Goal: Task Accomplishment & Management: Use online tool/utility

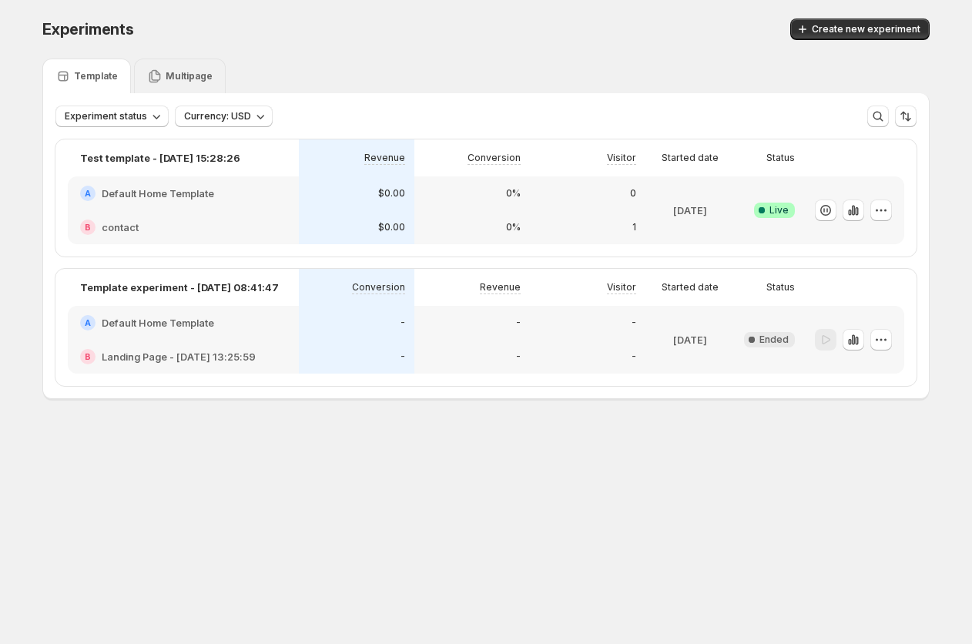
click at [186, 63] on div "Multipage" at bounding box center [180, 76] width 92 height 35
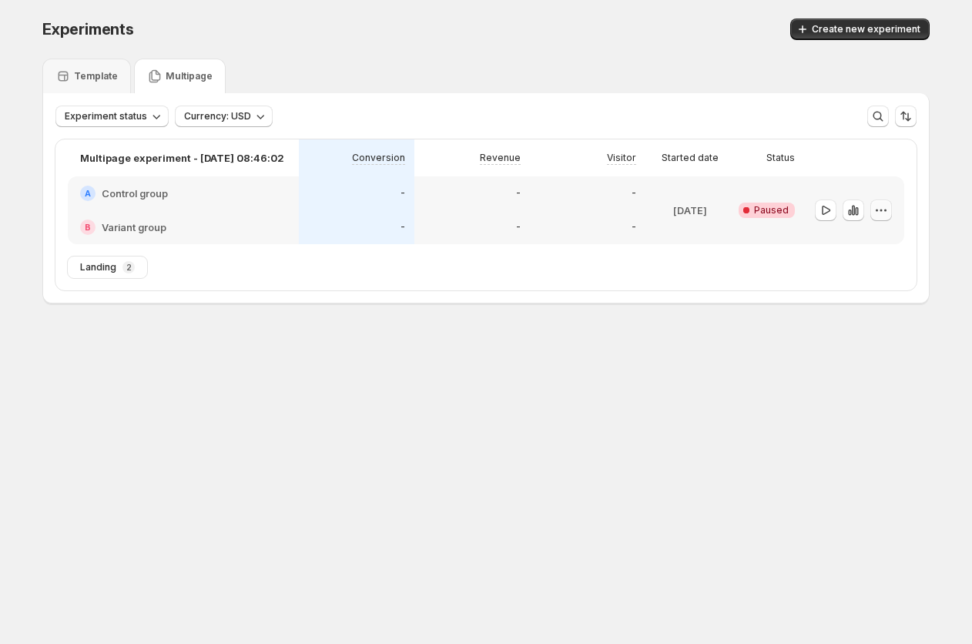
click at [236, 209] on icon "button" at bounding box center [880, 210] width 15 height 15
click at [236, 240] on span "Edit" at bounding box center [862, 242] width 17 height 12
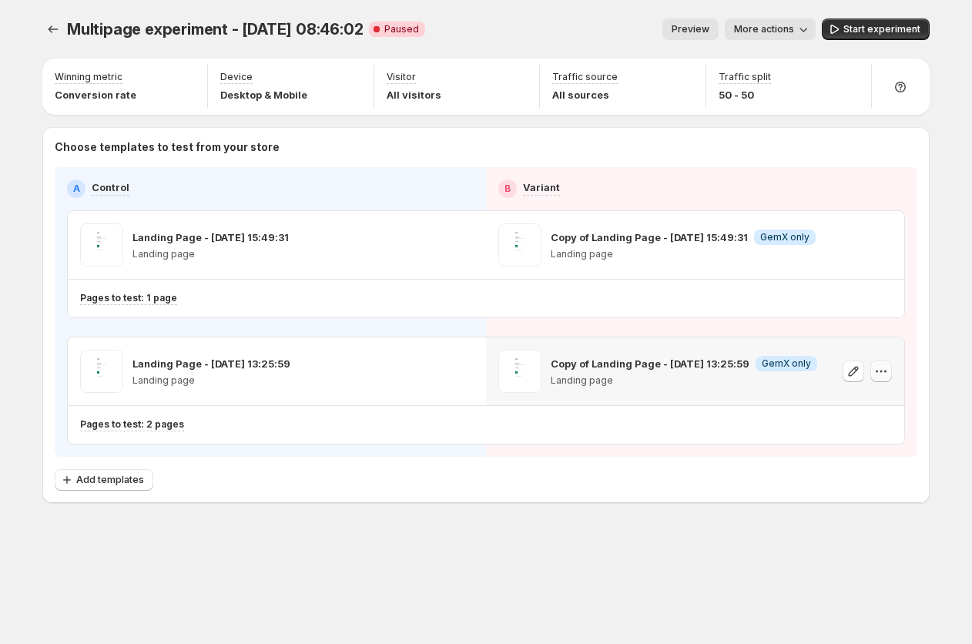
click at [236, 371] on icon "button" at bounding box center [880, 370] width 15 height 15
click at [236, 373] on icon "button" at bounding box center [880, 370] width 15 height 15
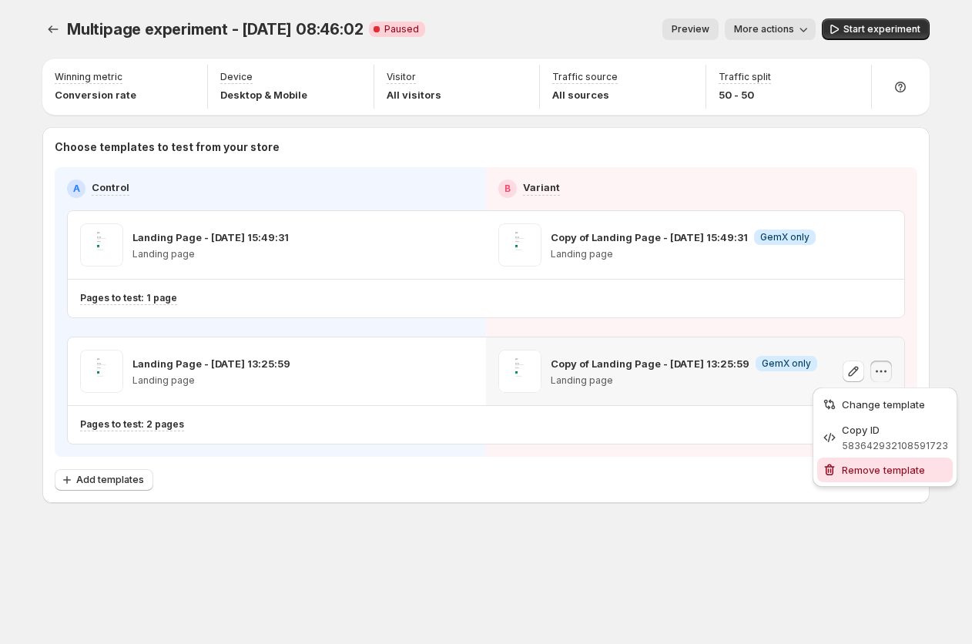
click at [236, 464] on span "Remove template" at bounding box center [883, 470] width 83 height 12
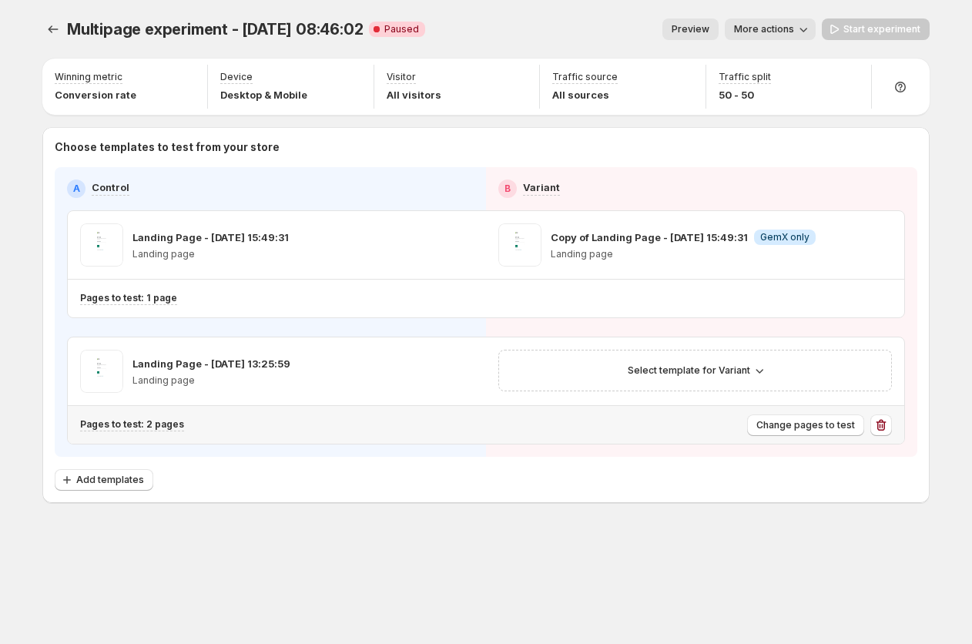
click at [236, 430] on div "Pages to test: 2 pages Change pages to test" at bounding box center [486, 425] width 836 height 38
click at [236, 428] on icon "button" at bounding box center [880, 424] width 15 height 15
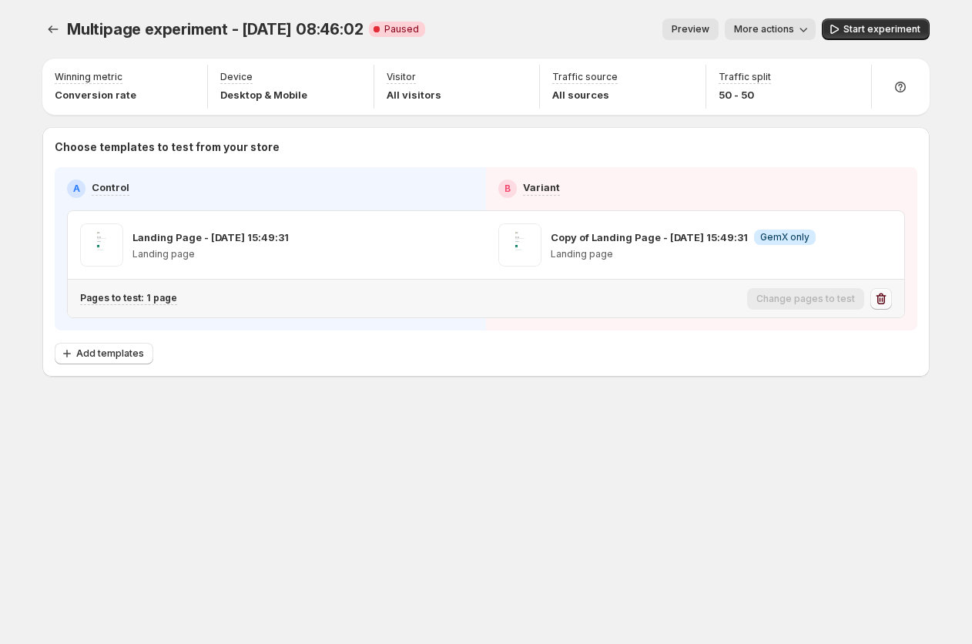
click at [236, 301] on icon "button" at bounding box center [881, 299] width 10 height 12
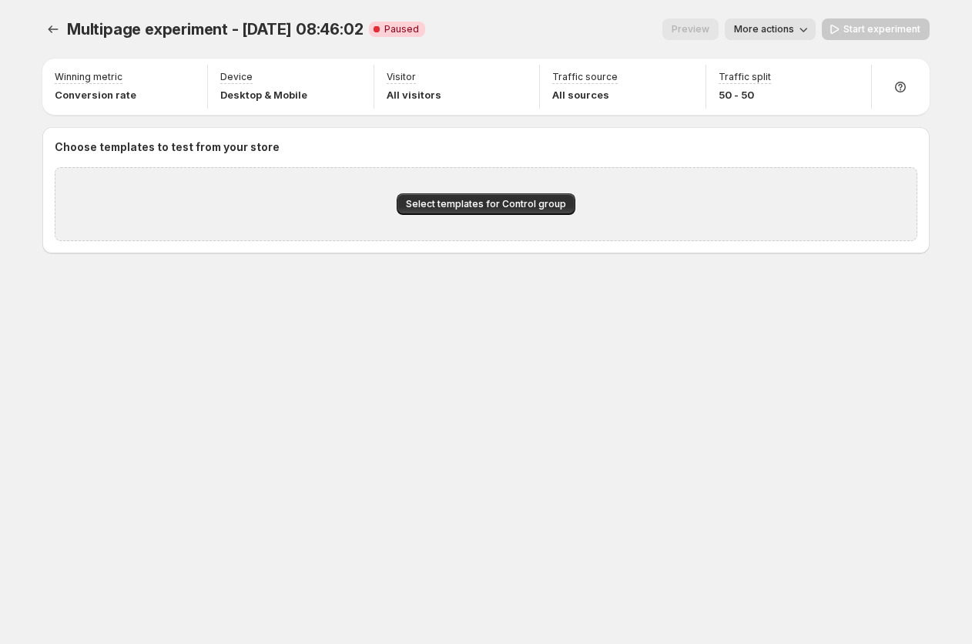
click at [236, 190] on div "Select templates for Control group" at bounding box center [486, 204] width 862 height 74
click at [455, 207] on span "Select templates for Control group" at bounding box center [486, 204] width 160 height 12
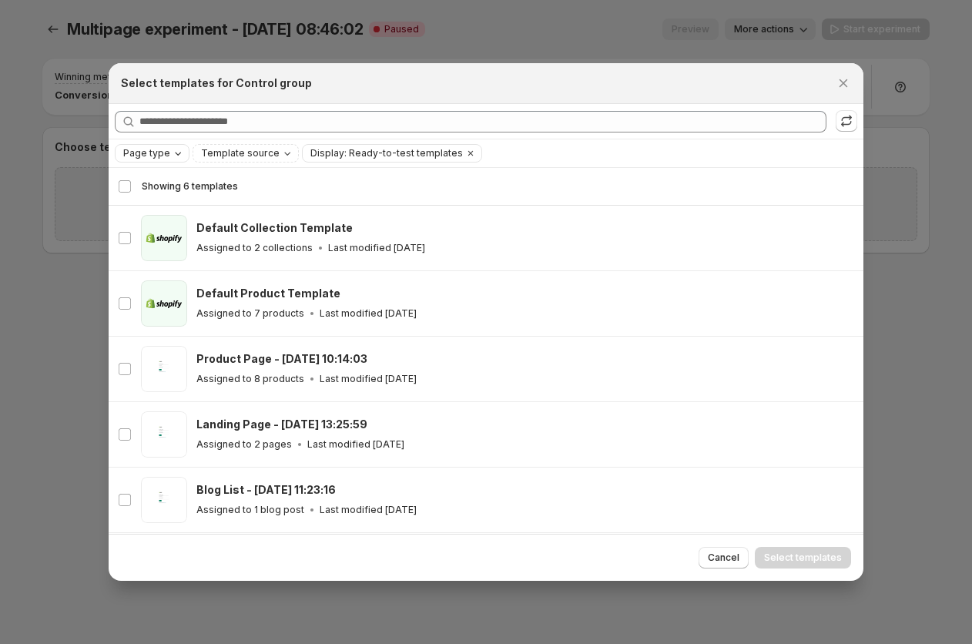
click at [163, 155] on span "Page type" at bounding box center [146, 153] width 47 height 12
click at [159, 207] on span "Home page" at bounding box center [171, 201] width 55 height 12
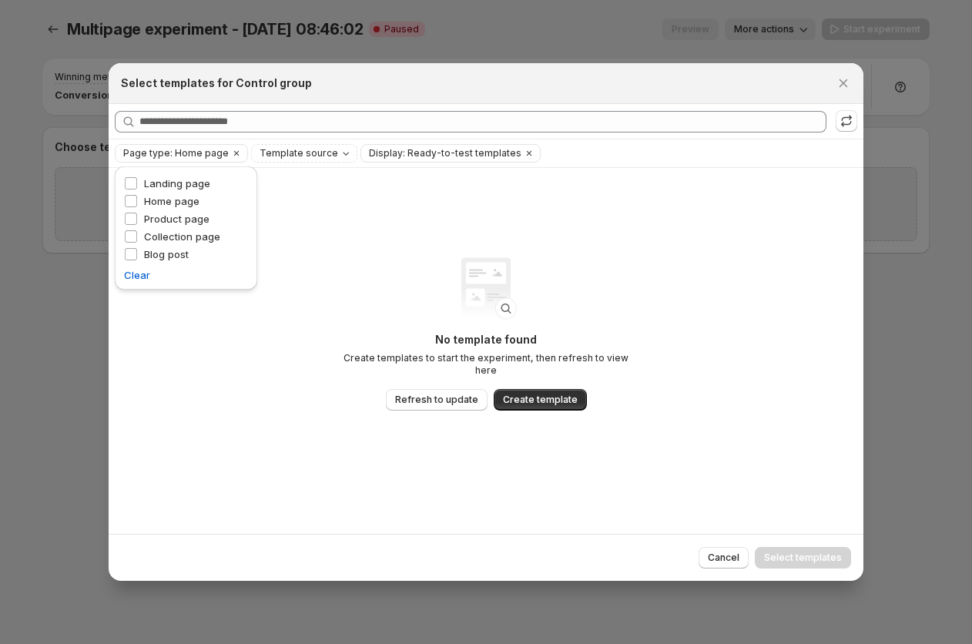
click at [225, 467] on div "No template found Create templates to start the experiment, then refresh to vie…" at bounding box center [486, 351] width 755 height 366
click at [725, 555] on span "Cancel" at bounding box center [724, 557] width 32 height 12
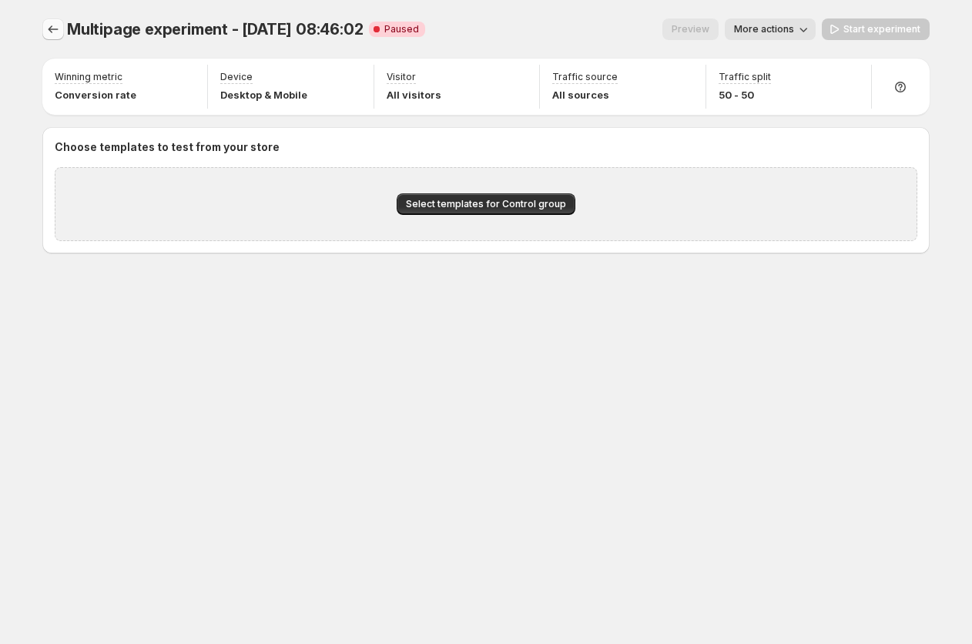
click at [42, 27] on button "Experiments" at bounding box center [53, 29] width 22 height 22
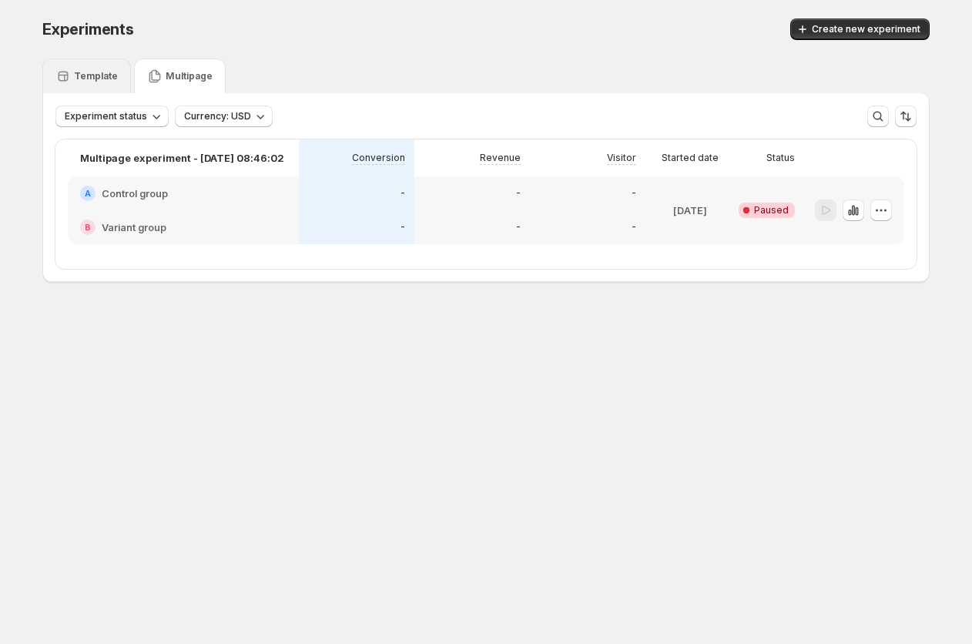
click at [94, 74] on p "Template" at bounding box center [96, 76] width 44 height 12
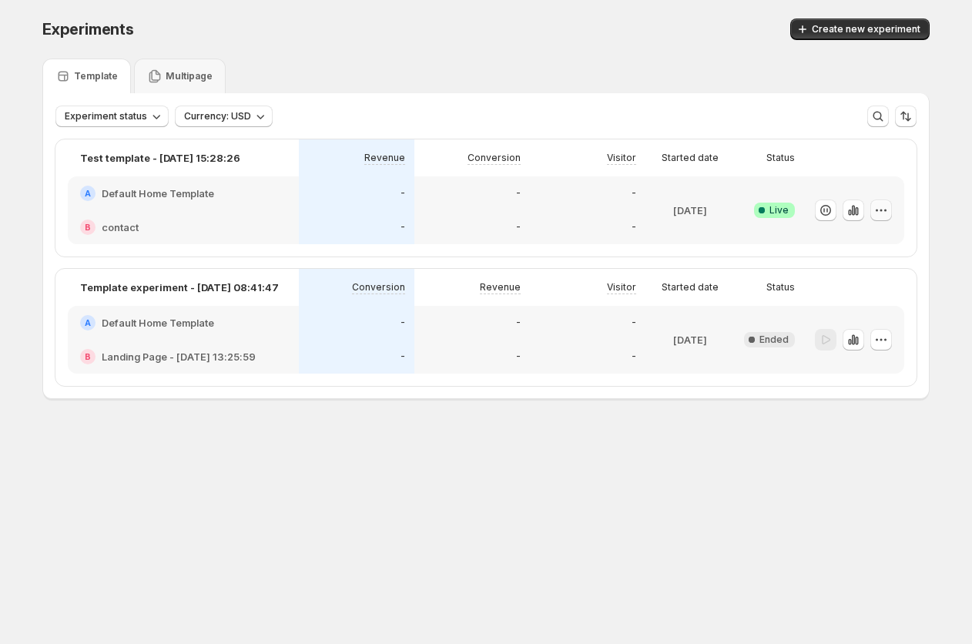
click at [879, 212] on icon "button" at bounding box center [880, 210] width 15 height 15
click at [884, 211] on icon "button" at bounding box center [880, 210] width 15 height 15
click at [822, 209] on icon "button" at bounding box center [825, 210] width 15 height 15
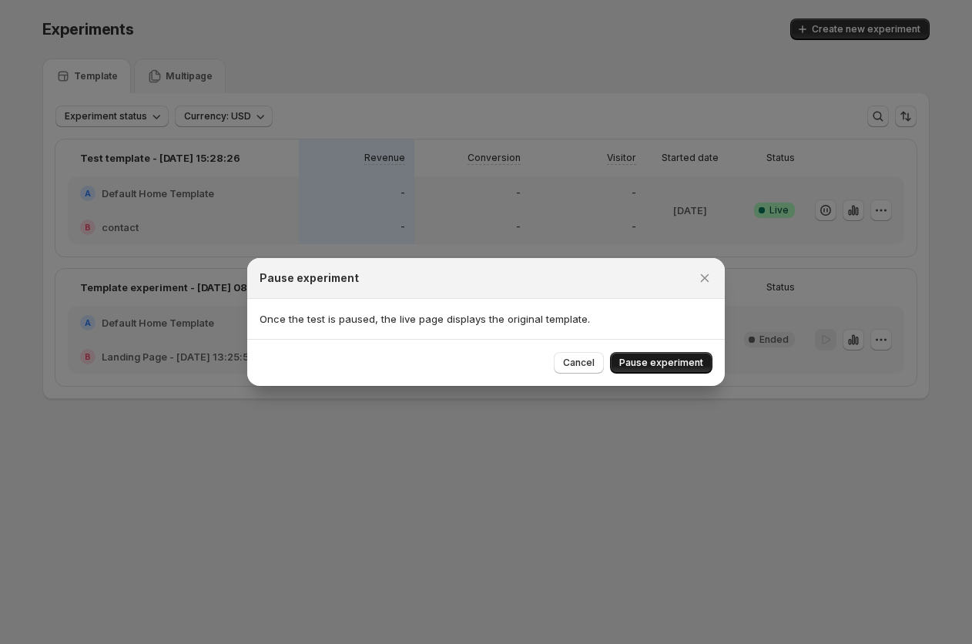
click at [661, 365] on span "Pause experiment" at bounding box center [661, 363] width 84 height 12
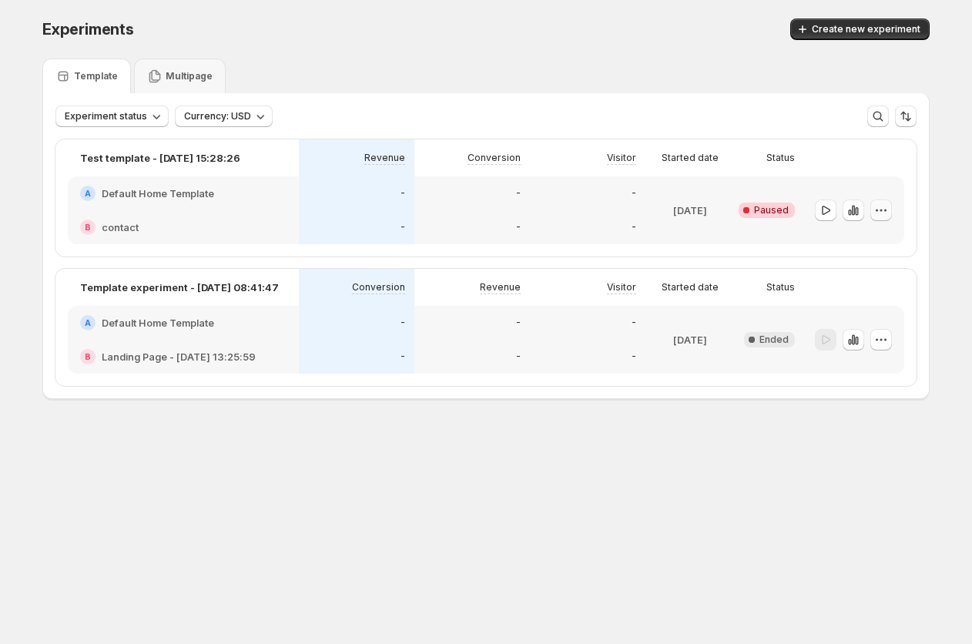
click at [881, 209] on icon "button" at bounding box center [880, 210] width 15 height 15
click at [855, 240] on span "Edit" at bounding box center [862, 242] width 17 height 12
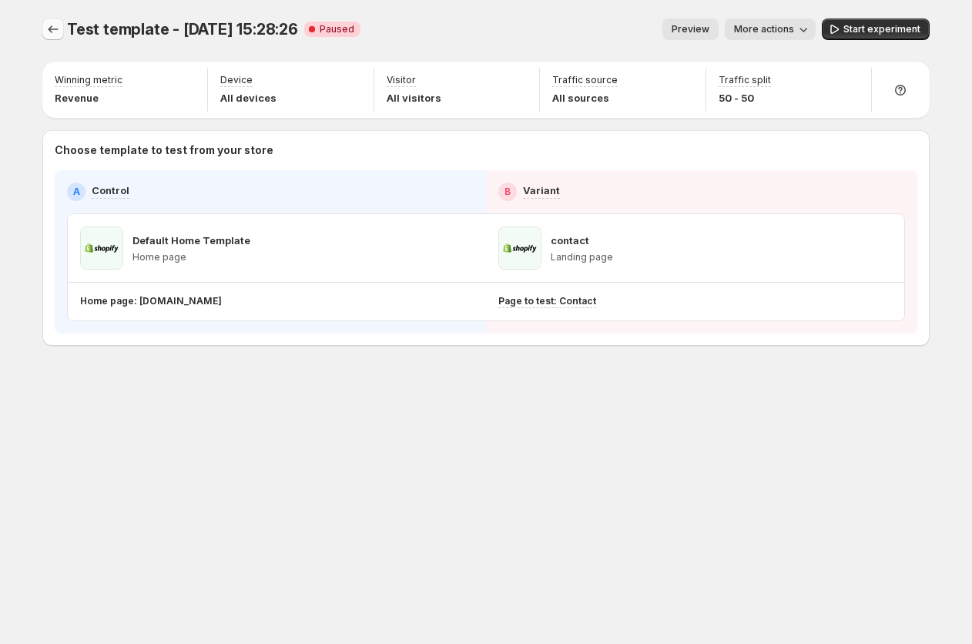
click at [49, 20] on button "Experiments" at bounding box center [53, 29] width 22 height 22
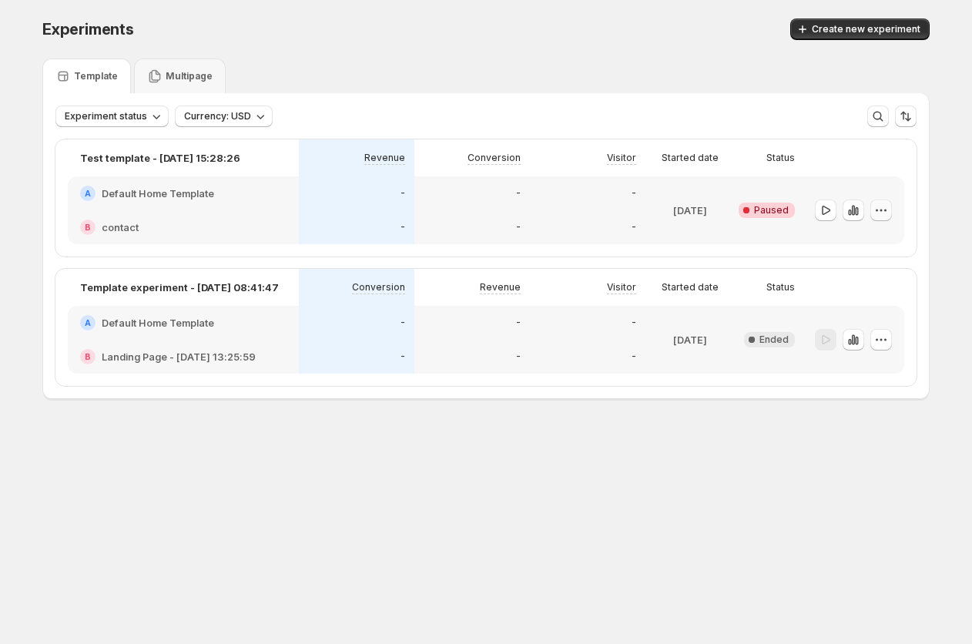
click at [884, 205] on icon "button" at bounding box center [880, 210] width 15 height 15
click at [869, 315] on span "Delete" at bounding box center [869, 321] width 31 height 12
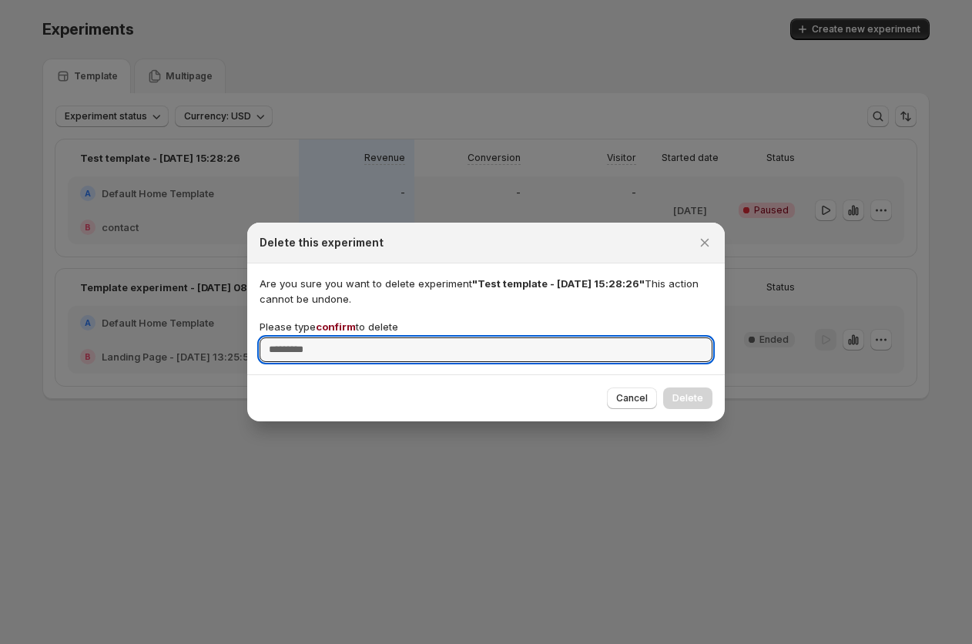
click at [337, 318] on div "Are you sure you want to delete experiment "Test template - May 30, 15:28:26" T…" at bounding box center [485, 319] width 453 height 86
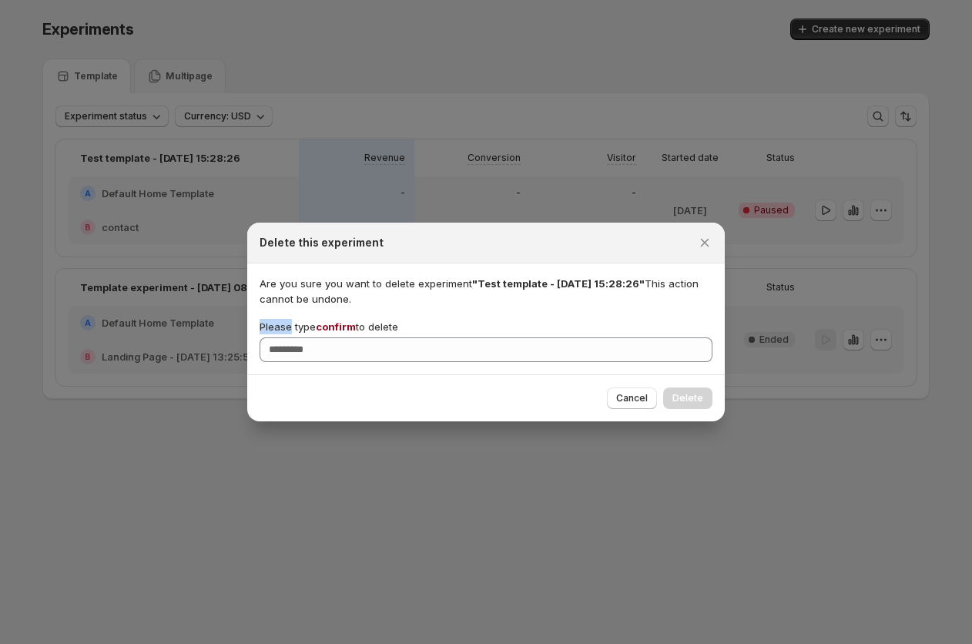
click at [337, 318] on div "Are you sure you want to delete experiment "Test template - May 30, 15:28:26" T…" at bounding box center [485, 319] width 453 height 86
click at [335, 328] on span "confirm" at bounding box center [336, 326] width 40 height 12
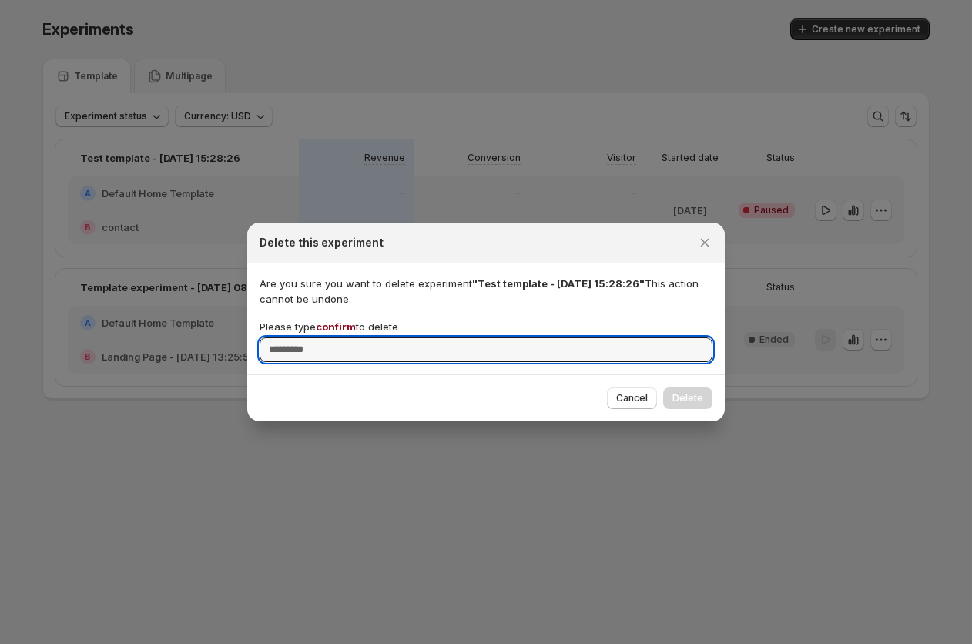
click at [335, 337] on input "Please type confirm to delete" at bounding box center [485, 349] width 453 height 25
click at [335, 328] on span "confirm" at bounding box center [336, 326] width 40 height 12
click at [335, 337] on input "Please type confirm to delete" at bounding box center [485, 349] width 453 height 25
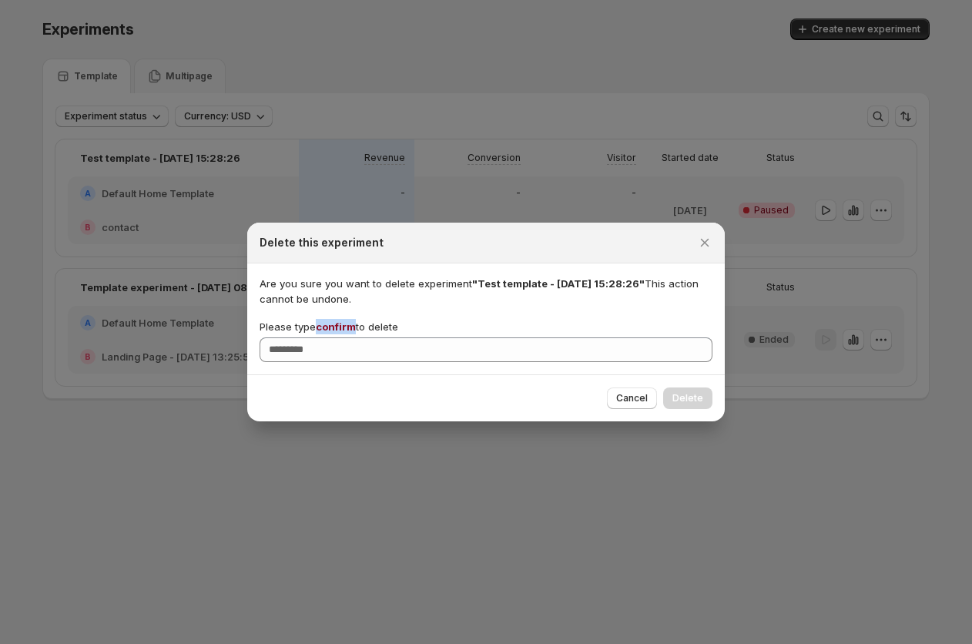
copy span "confirm"
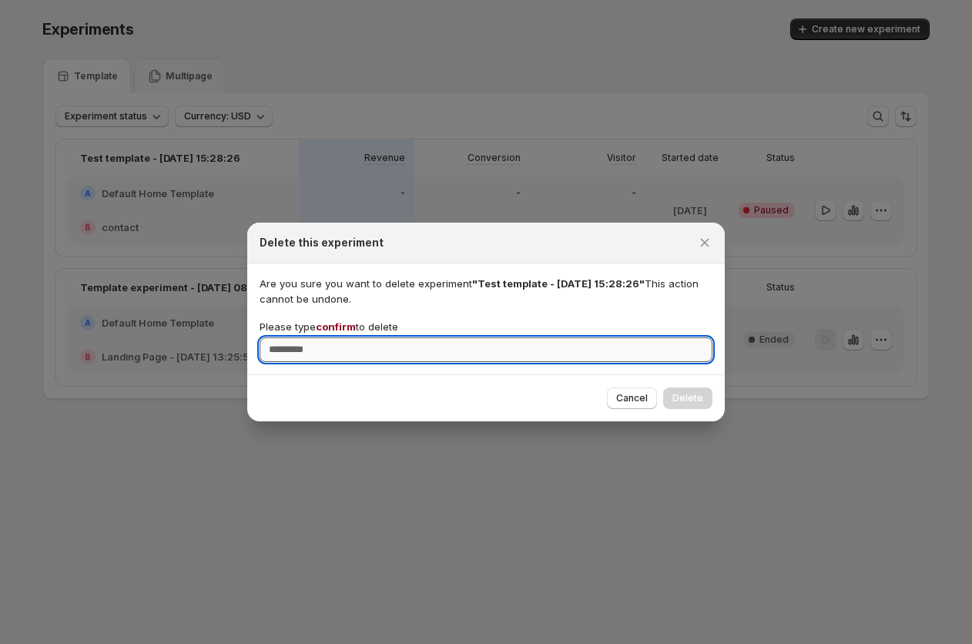
click at [303, 352] on input "Please type confirm to delete" at bounding box center [485, 349] width 453 height 25
paste input "*******"
type input "*******"
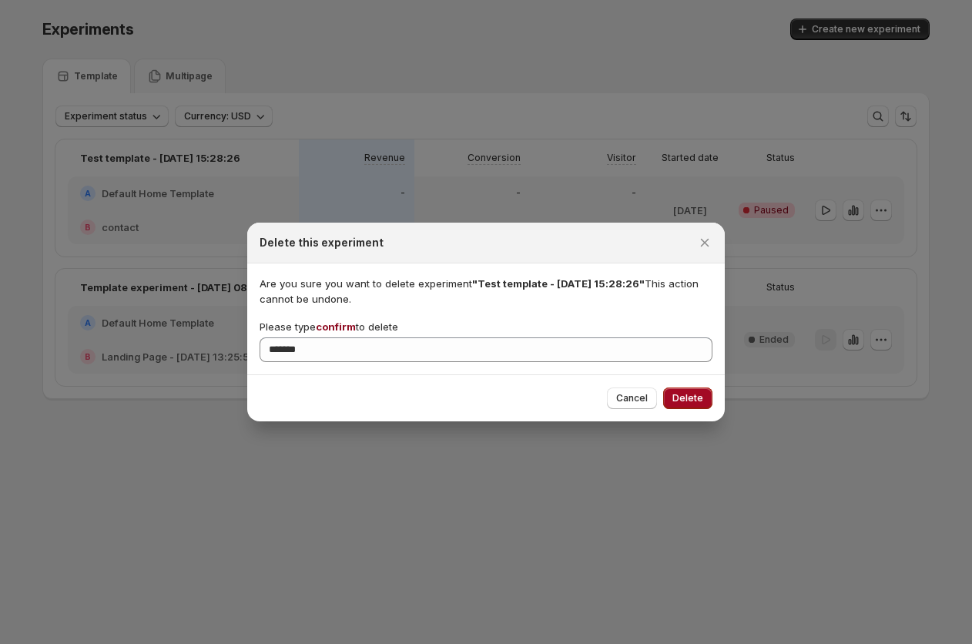
click at [694, 393] on span "Delete" at bounding box center [687, 398] width 31 height 12
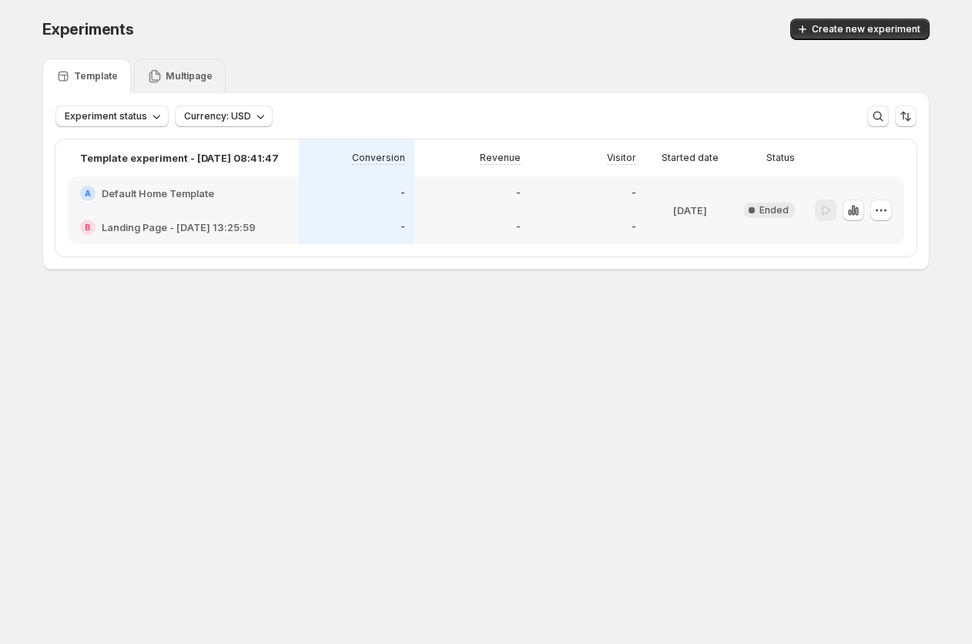
click at [186, 74] on p "Multipage" at bounding box center [189, 76] width 47 height 12
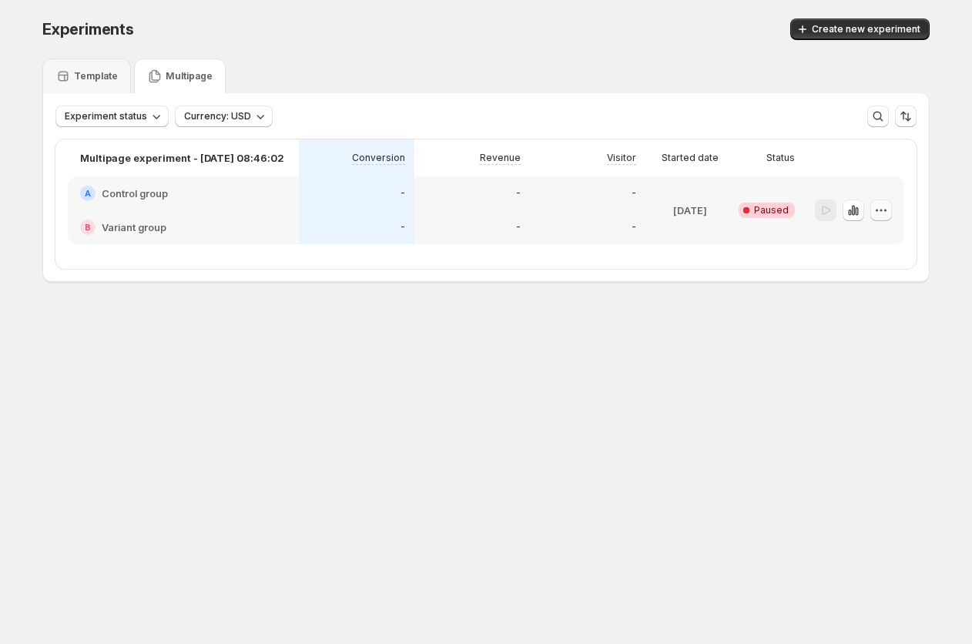
click at [882, 215] on icon "button" at bounding box center [880, 210] width 15 height 15
click at [855, 240] on span "Edit" at bounding box center [862, 242] width 17 height 12
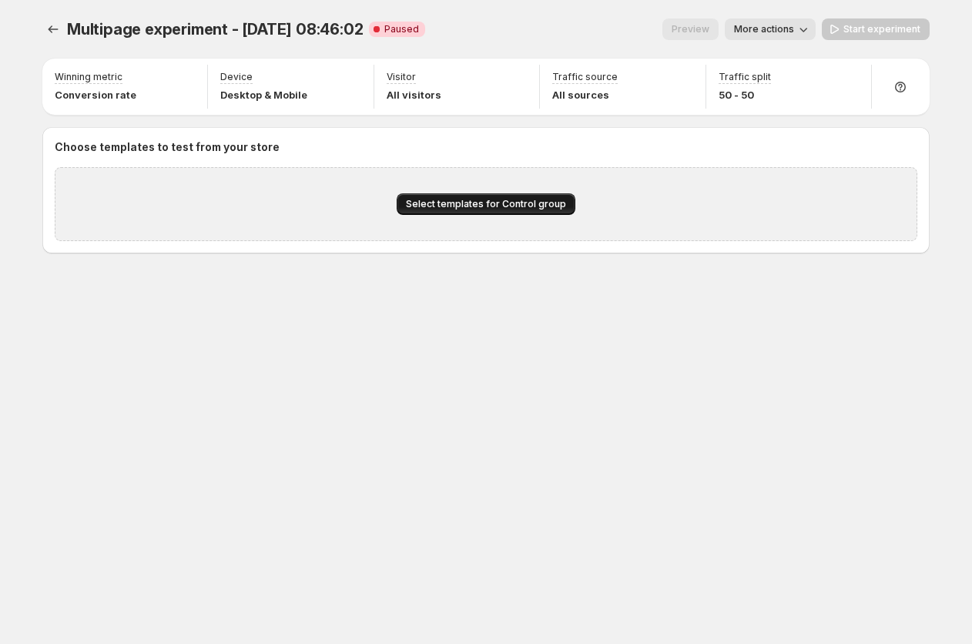
click at [447, 198] on button "Select templates for Control group" at bounding box center [486, 204] width 179 height 22
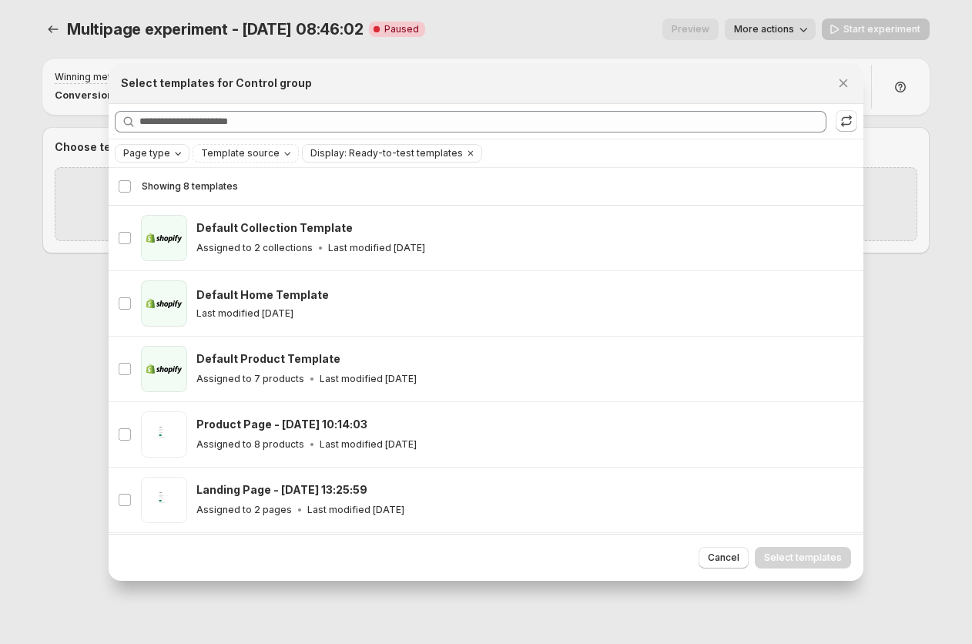
click at [152, 156] on span "Page type" at bounding box center [146, 153] width 47 height 12
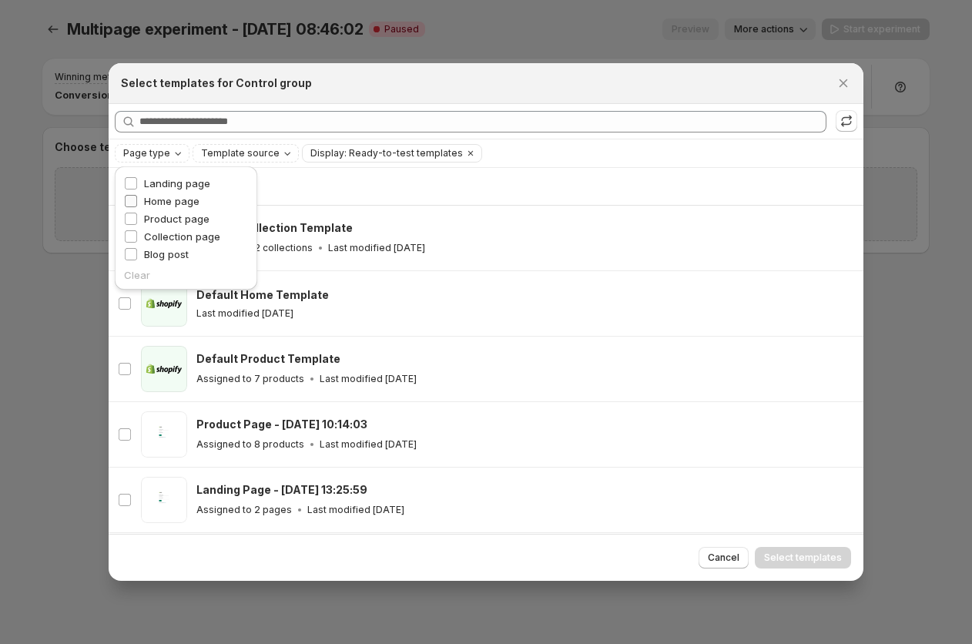
click at [173, 202] on span "Home page" at bounding box center [171, 201] width 55 height 12
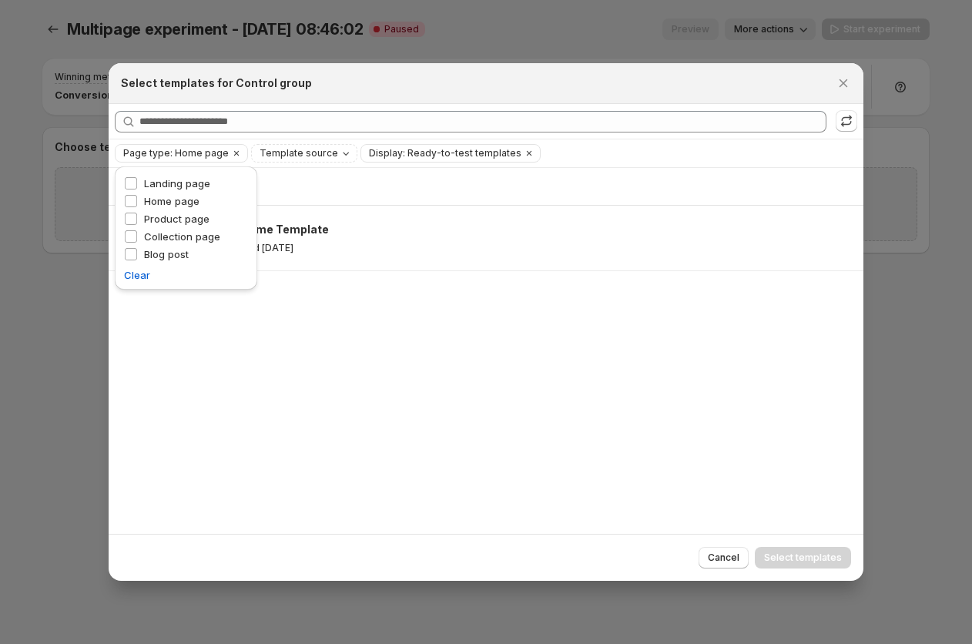
click at [463, 391] on div "Showing 1 template Select template Showing 1 template Select Select template 0 …" at bounding box center [486, 351] width 755 height 366
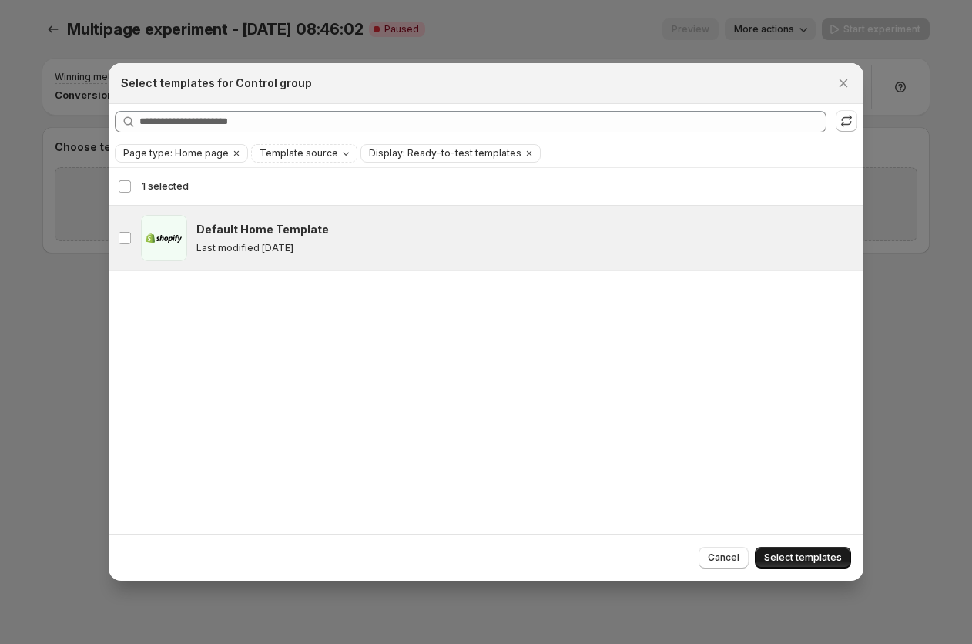
click at [839, 554] on span "Select templates" at bounding box center [803, 557] width 78 height 12
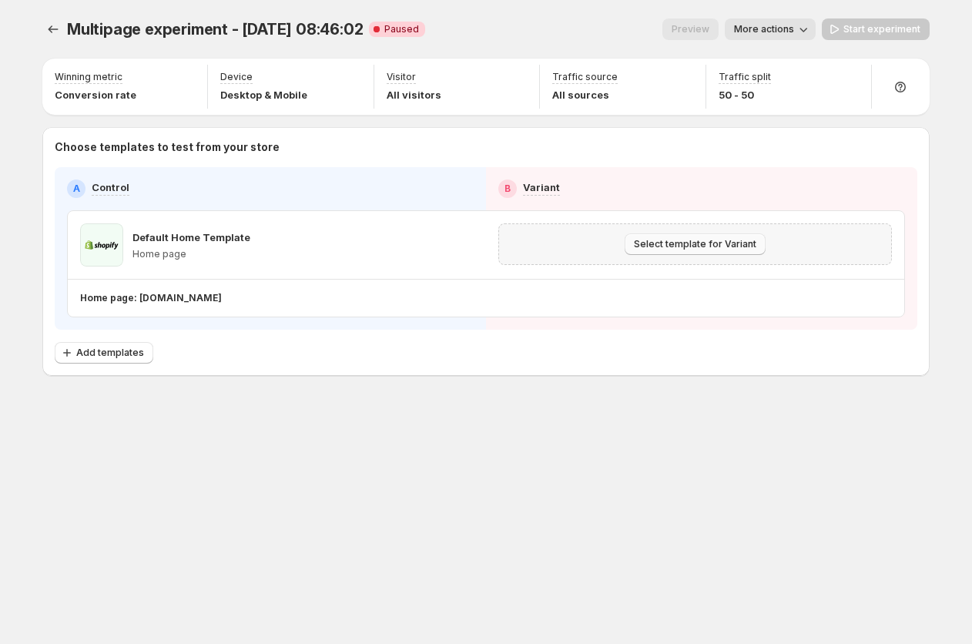
click at [702, 239] on span "Select template for Variant" at bounding box center [695, 244] width 122 height 12
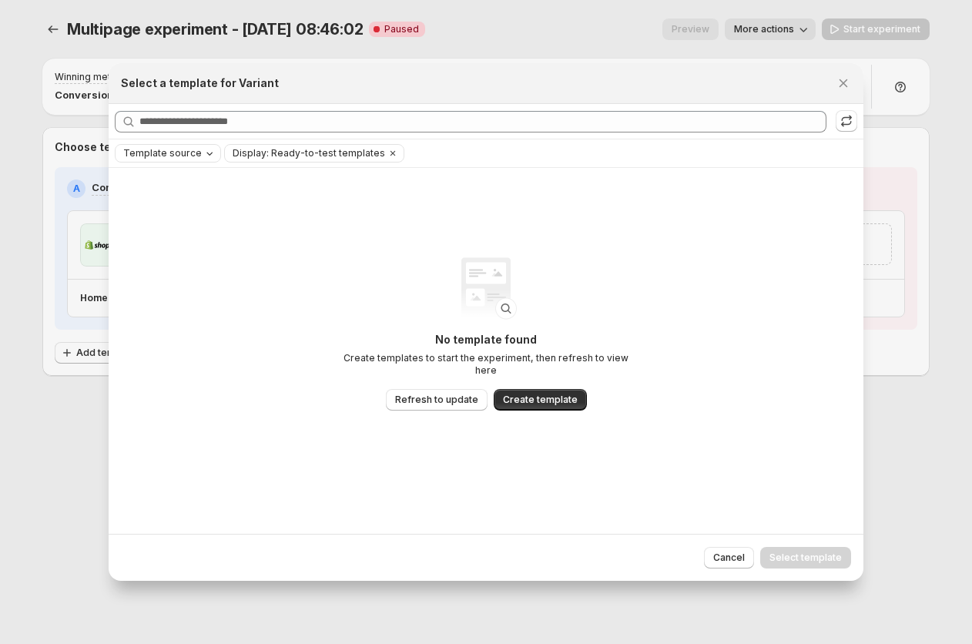
click at [182, 161] on button "Template source" at bounding box center [167, 153] width 105 height 17
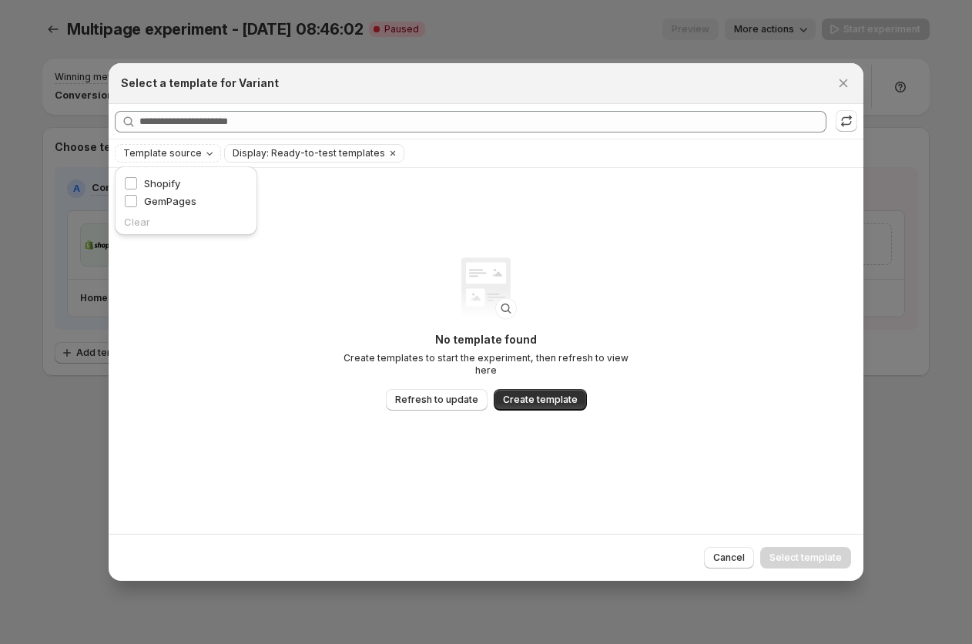
click at [262, 258] on div "No template found Create templates to start the experiment, then refresh to vie…" at bounding box center [486, 351] width 755 height 366
click at [302, 156] on span "Display: Ready-to-test templates" at bounding box center [309, 153] width 152 height 12
click at [383, 190] on div "No template found Create templates to start the experiment, then refresh to vie…" at bounding box center [486, 351] width 755 height 366
click at [387, 153] on icon "Clear" at bounding box center [393, 153] width 12 height 12
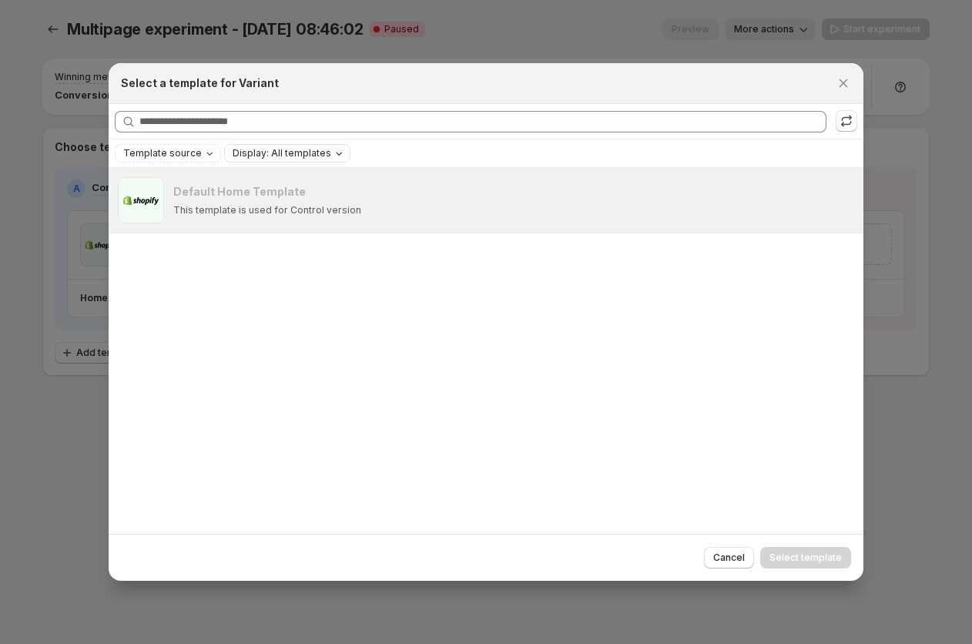
click at [146, 196] on span ":r96:" at bounding box center [141, 200] width 46 height 46
click at [718, 550] on button "Cancel" at bounding box center [729, 558] width 50 height 22
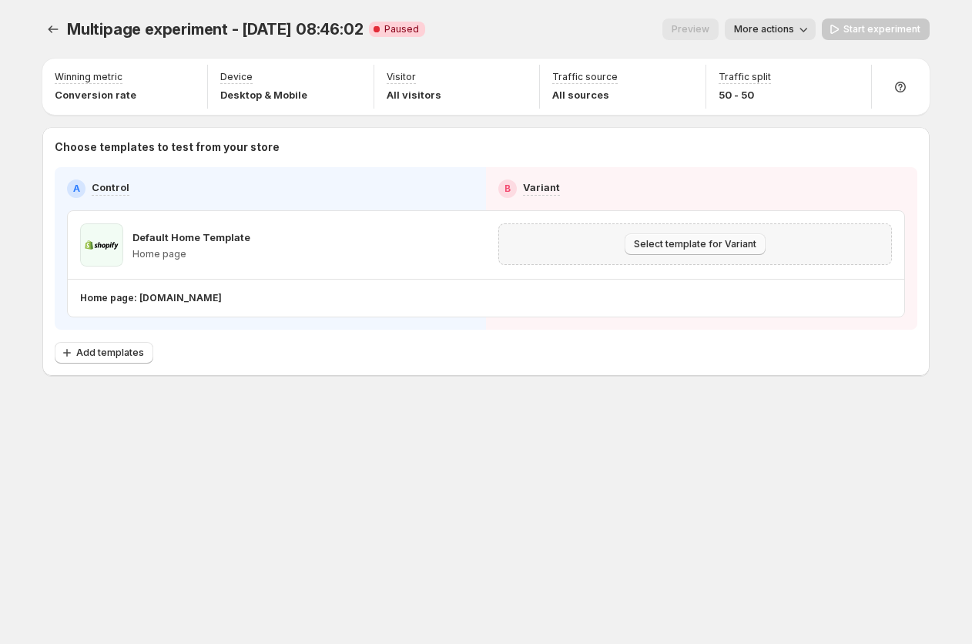
click at [652, 233] on div "Select template for Variant" at bounding box center [694, 244] width 393 height 42
click at [652, 239] on span "Select template for Variant" at bounding box center [695, 244] width 122 height 12
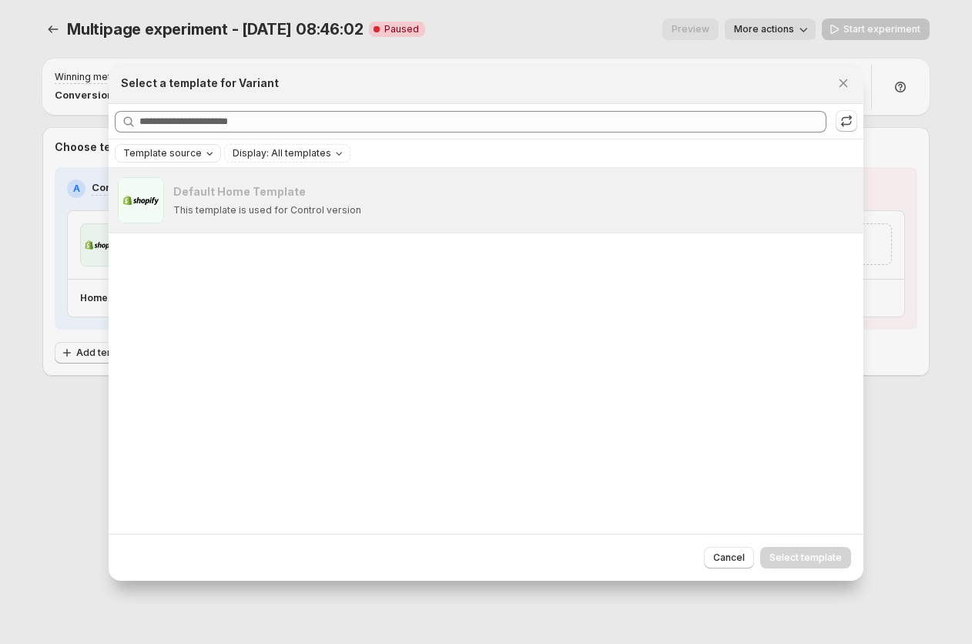
click at [176, 152] on span "Template source" at bounding box center [162, 153] width 79 height 12
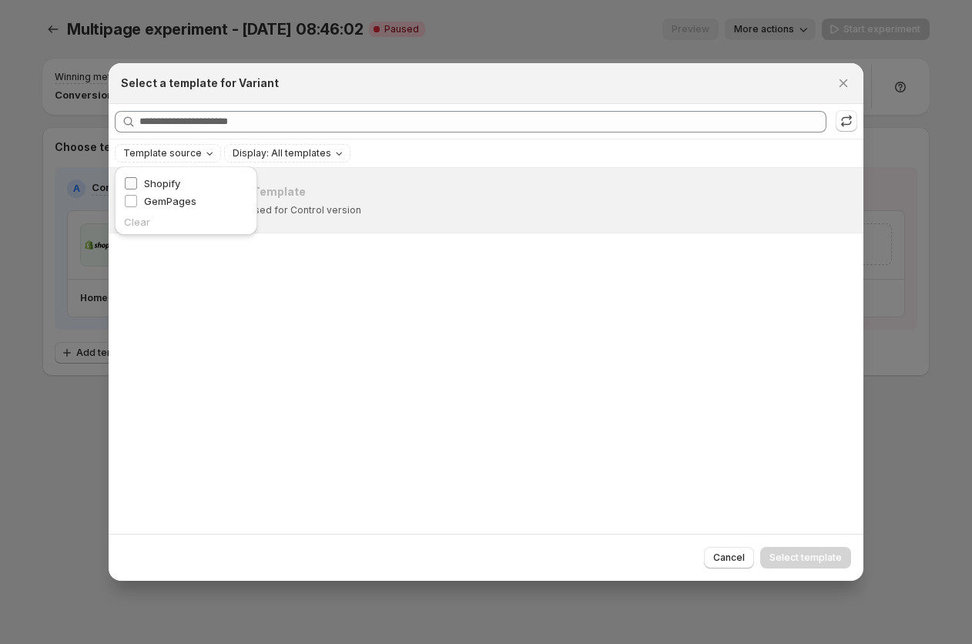
click at [154, 180] on span "Shopify" at bounding box center [162, 183] width 36 height 12
click at [219, 281] on div "Default Home Template This template is used for Control version" at bounding box center [486, 351] width 755 height 366
click at [243, 155] on icon "Clear" at bounding box center [249, 153] width 12 height 12
click at [852, 79] on div "Refresh to update" at bounding box center [847, 93] width 105 height 34
click at [842, 79] on div "Refresh to update" at bounding box center [847, 93] width 105 height 34
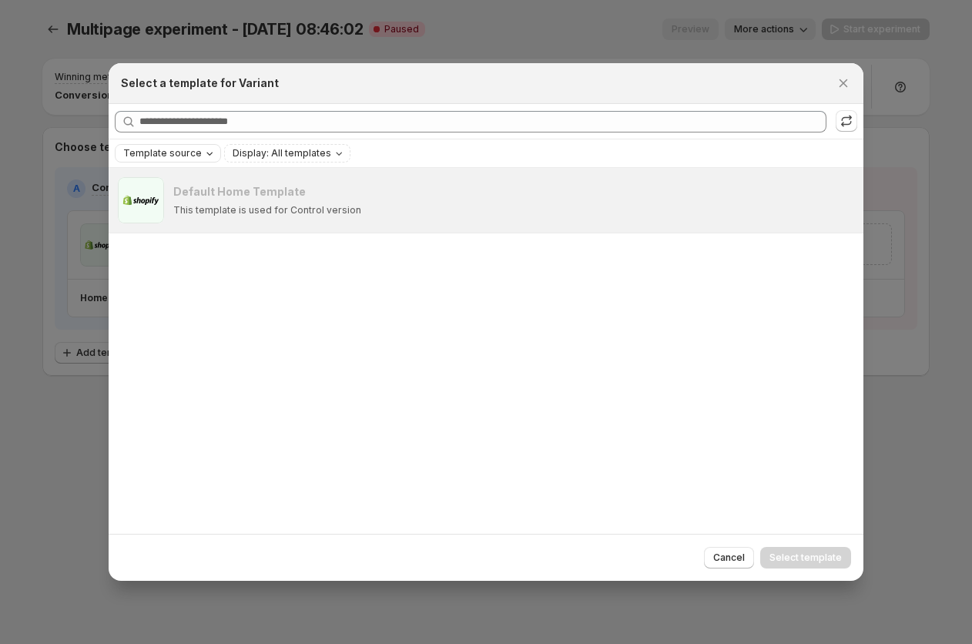
click at [695, 174] on div "Default Home Template This template is used for Control version" at bounding box center [486, 200] width 755 height 65
drag, startPoint x: 845, startPoint y: 75, endPoint x: 823, endPoint y: 75, distance: 21.6
click at [823, 75] on div "Select a template for Variant" at bounding box center [486, 82] width 730 height 15
click at [839, 75] on icon "Close" at bounding box center [842, 82] width 15 height 15
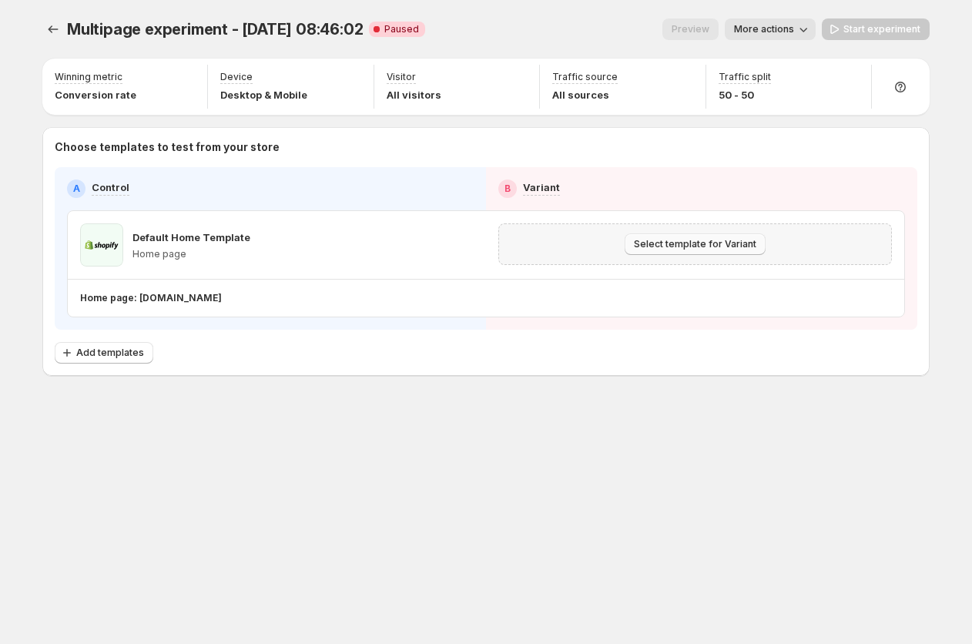
click at [669, 241] on span "Select template for Variant" at bounding box center [695, 244] width 122 height 12
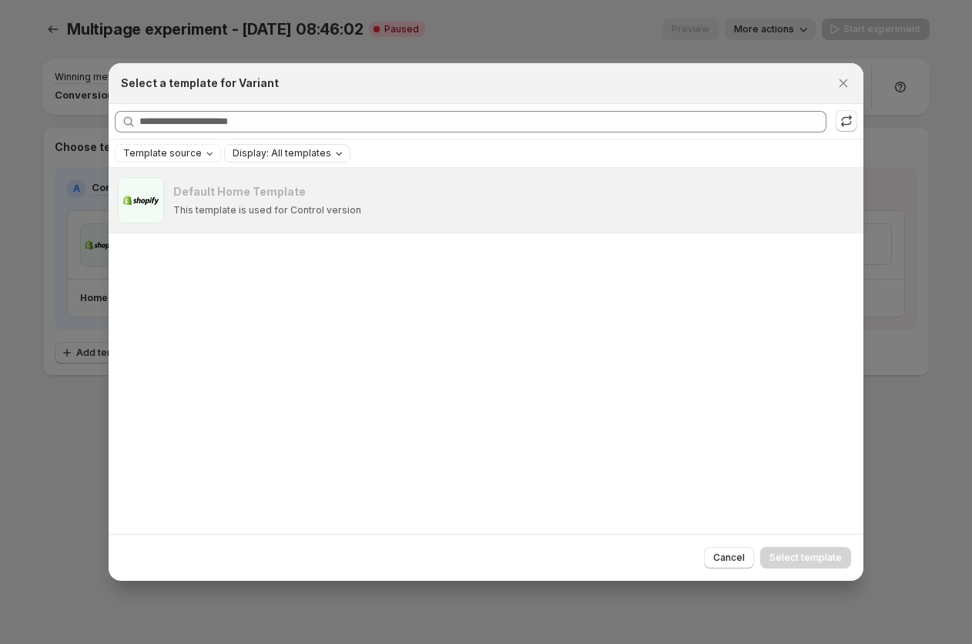
click at [254, 155] on span "Display: All templates" at bounding box center [282, 153] width 99 height 12
click at [276, 360] on div "Default Home Template This template is used for Control version" at bounding box center [486, 351] width 755 height 366
click at [154, 149] on span "Template source" at bounding box center [162, 153] width 79 height 12
click at [151, 200] on span "GemPages" at bounding box center [170, 201] width 52 height 12
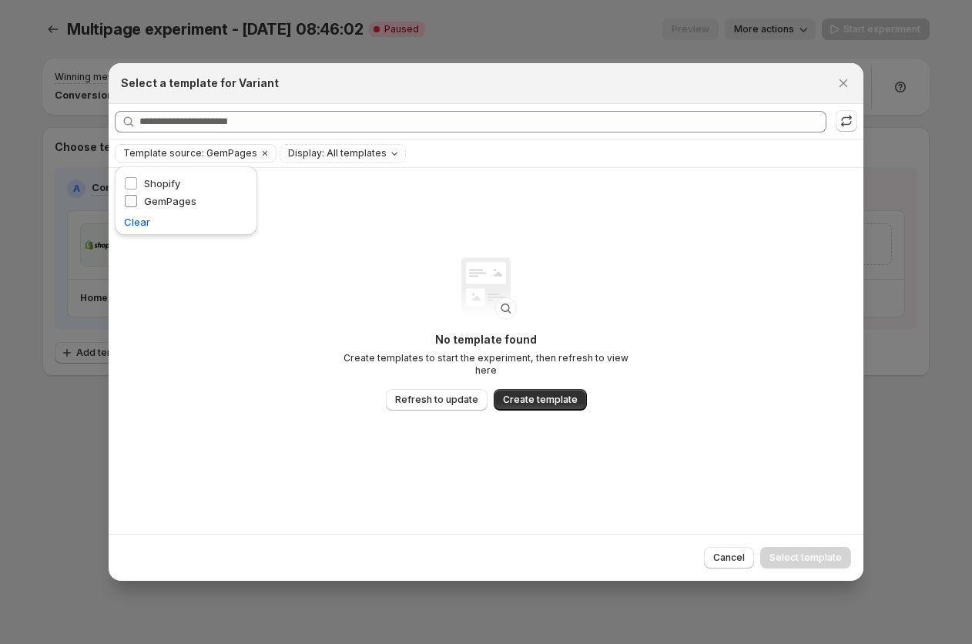
click at [153, 196] on span "GemPages" at bounding box center [170, 201] width 52 height 12
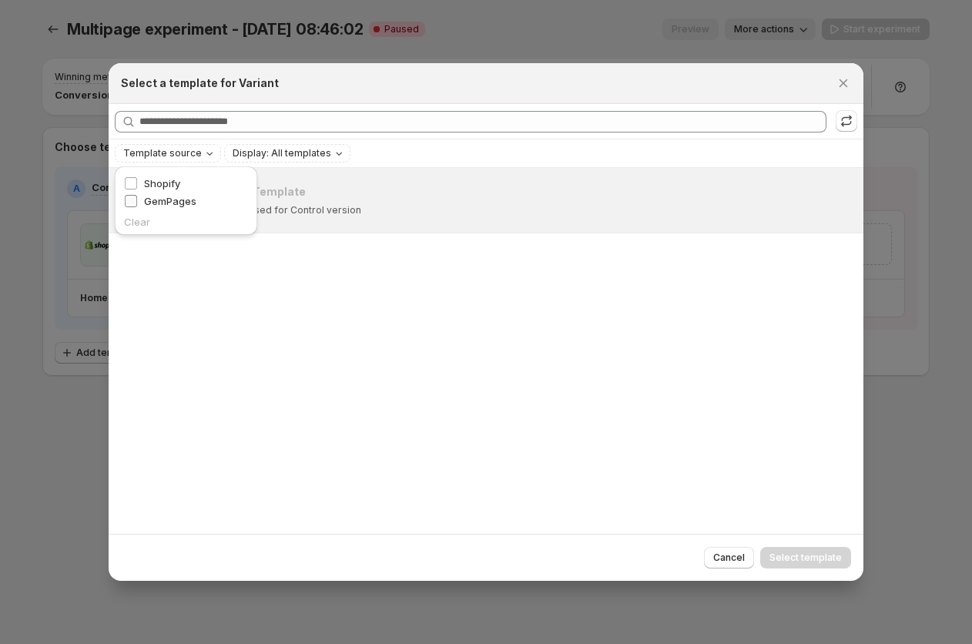
click at [164, 197] on span "GemPages" at bounding box center [170, 201] width 52 height 12
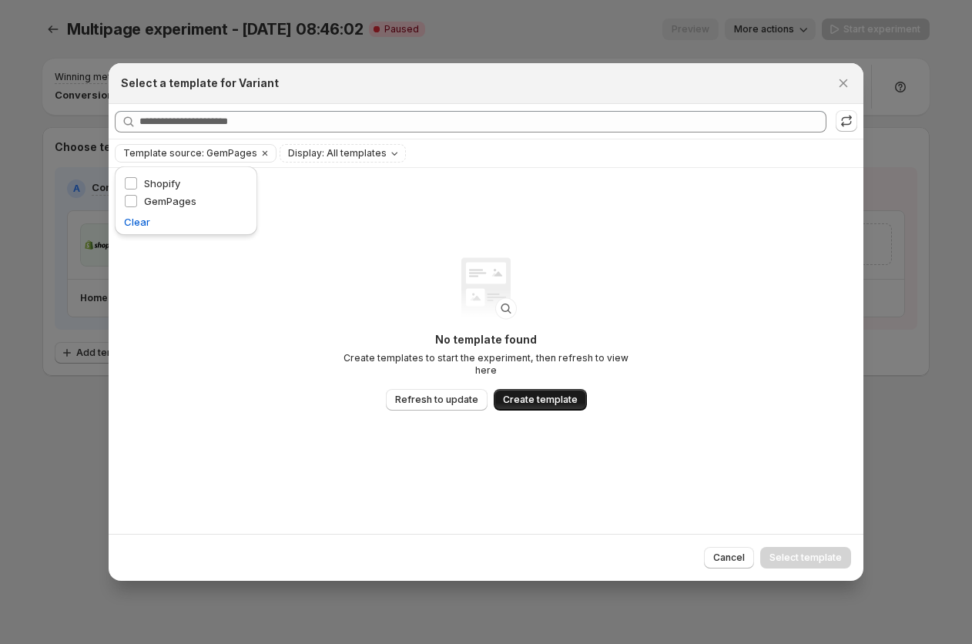
click at [527, 395] on span "Create template" at bounding box center [540, 399] width 75 height 12
click at [536, 393] on span "Create template" at bounding box center [540, 399] width 75 height 12
click at [844, 83] on icon "Close" at bounding box center [843, 83] width 8 height 8
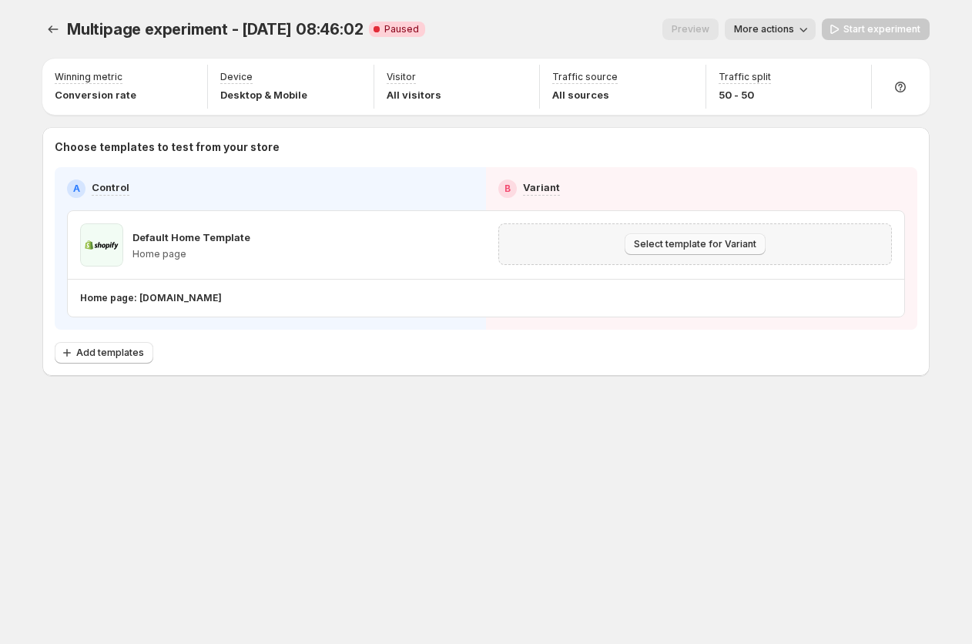
click at [713, 242] on span "Select template for Variant" at bounding box center [695, 244] width 122 height 12
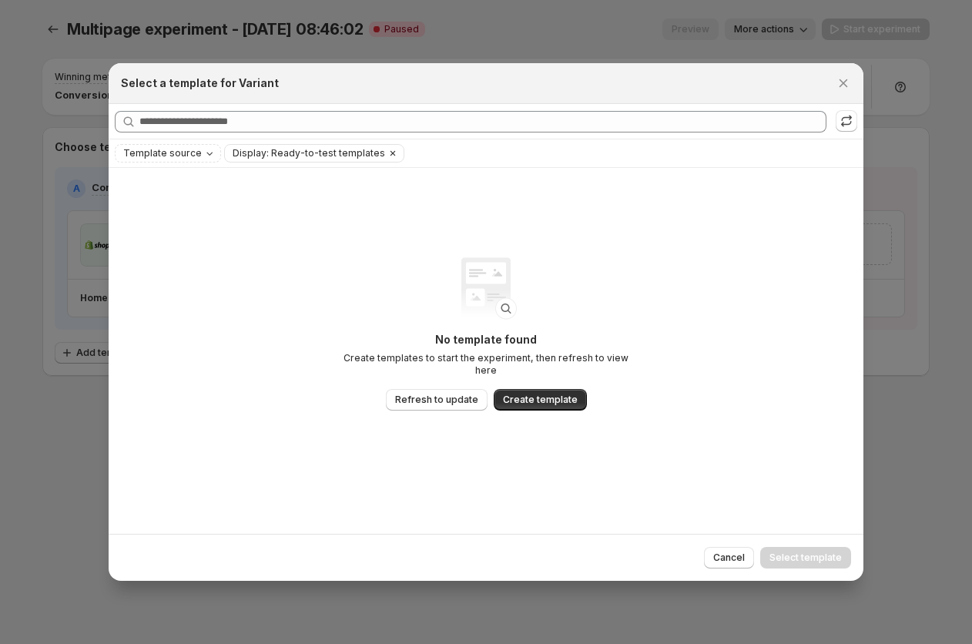
click at [276, 151] on span "Display: Ready-to-test templates" at bounding box center [309, 153] width 152 height 12
click at [417, 166] on div "Template source Display: Ready-to-test templates Clear all" at bounding box center [486, 153] width 755 height 28
click at [385, 156] on button "Clear" at bounding box center [392, 153] width 15 height 17
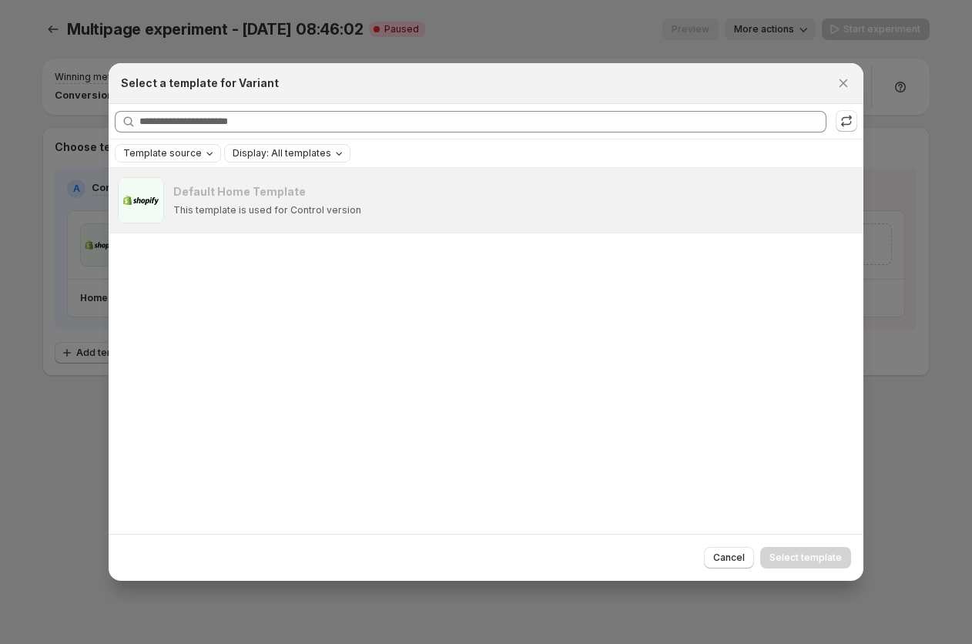
click at [180, 156] on span "Template source" at bounding box center [162, 153] width 79 height 12
click at [166, 205] on span "GemPages" at bounding box center [170, 201] width 52 height 12
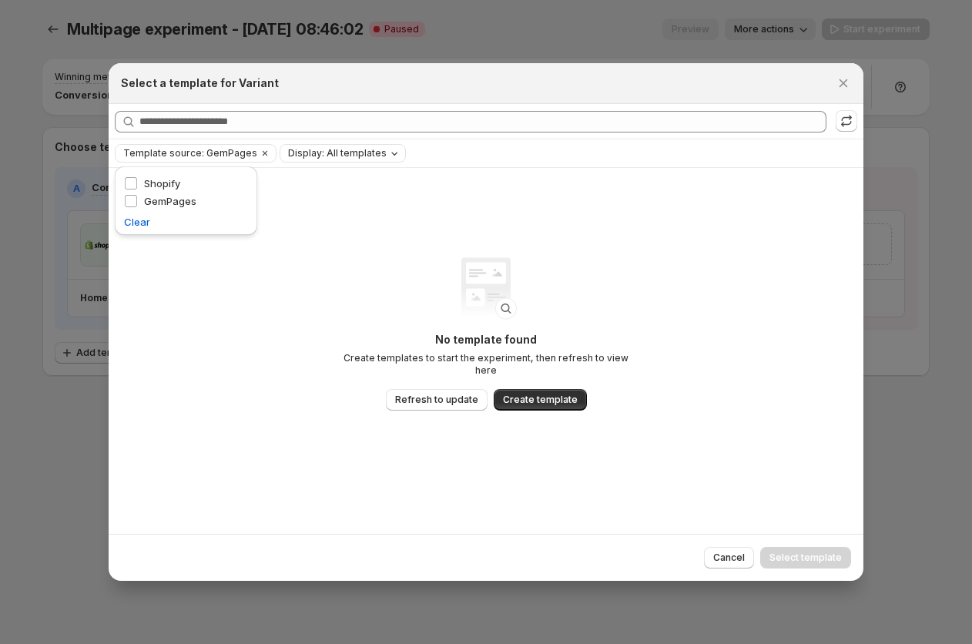
click at [159, 212] on div "Template source Shopify GemPages Clear" at bounding box center [186, 200] width 124 height 57
click at [528, 389] on button "Create template" at bounding box center [540, 400] width 93 height 22
click at [842, 84] on icon "Close" at bounding box center [843, 83] width 8 height 8
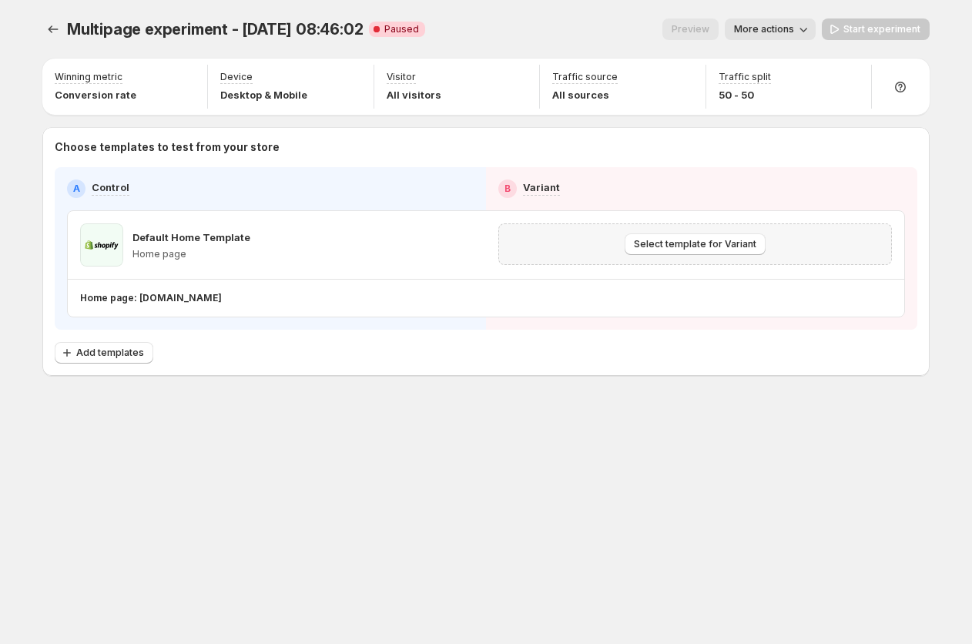
click at [598, 245] on div "Select template for Variant" at bounding box center [694, 244] width 373 height 22
click at [666, 247] on span "Select template for Variant" at bounding box center [695, 244] width 122 height 12
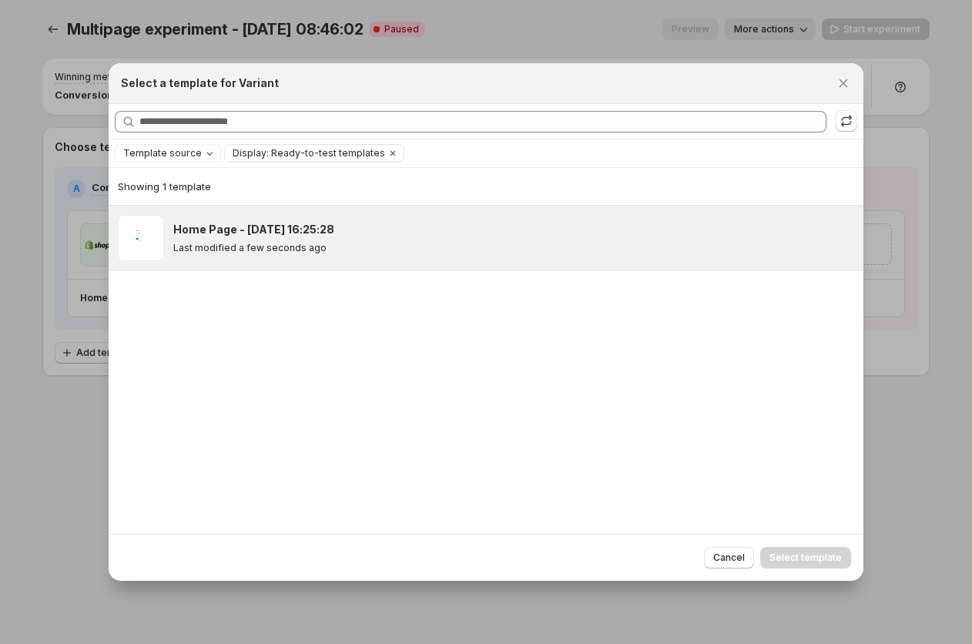
click at [151, 237] on span ":rk:" at bounding box center [141, 238] width 46 height 46
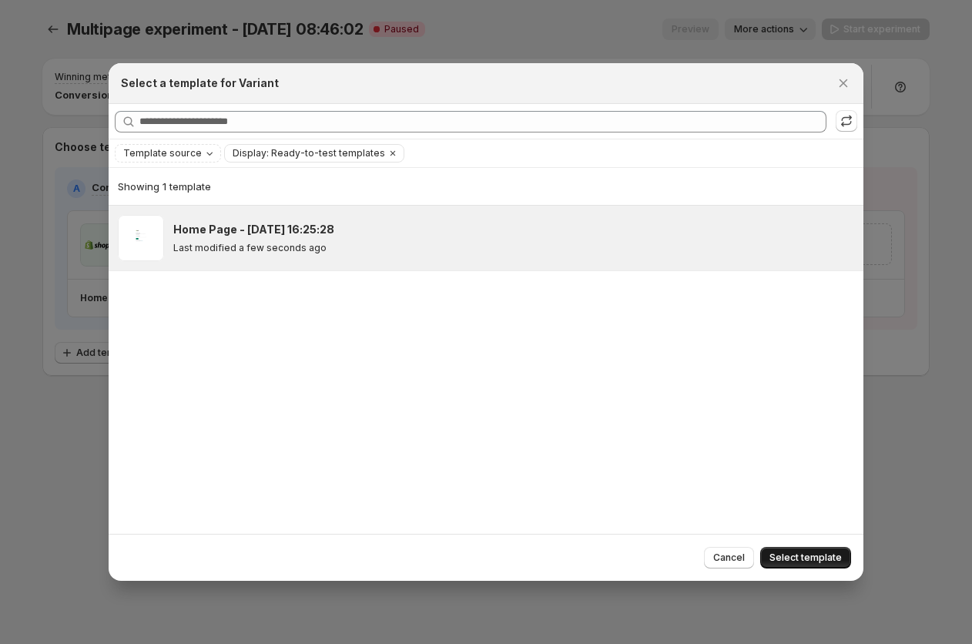
click at [777, 554] on span "Select template" at bounding box center [805, 557] width 72 height 12
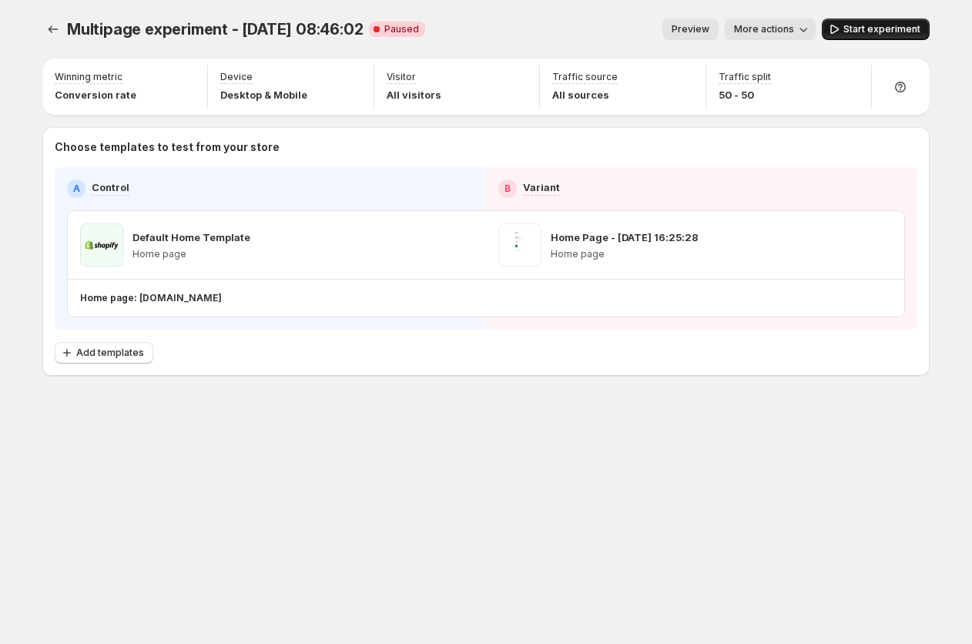
click at [872, 26] on span "Start experiment" at bounding box center [881, 29] width 77 height 12
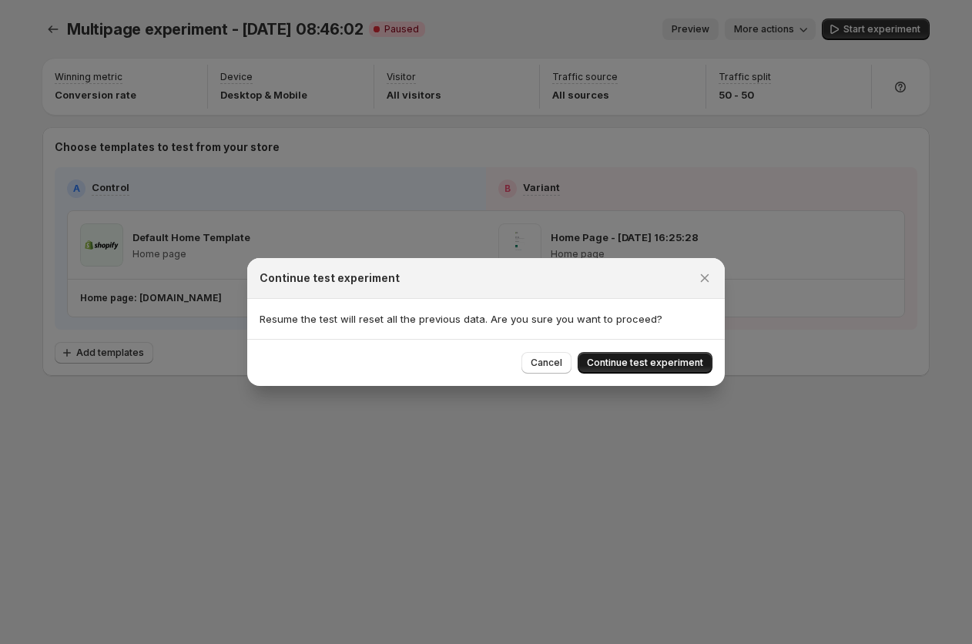
click at [621, 356] on button "Continue test experiment" at bounding box center [644, 363] width 135 height 22
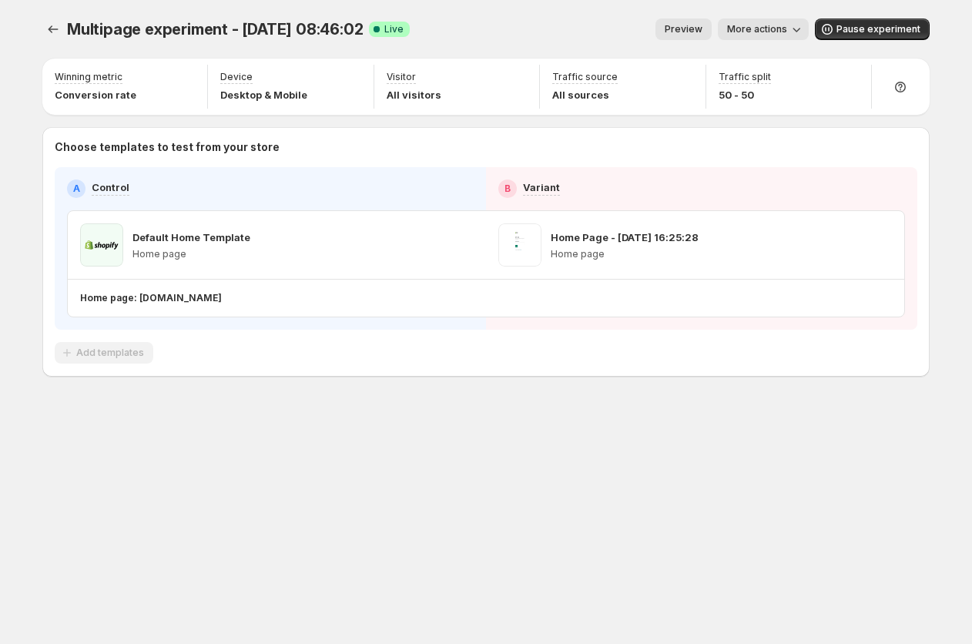
click at [336, 410] on div "Multipage experiment - [DATE] 08:46:02. This page is ready Multipage experiment…" at bounding box center [486, 230] width 924 height 460
click at [774, 32] on span "More actions" at bounding box center [757, 29] width 60 height 12
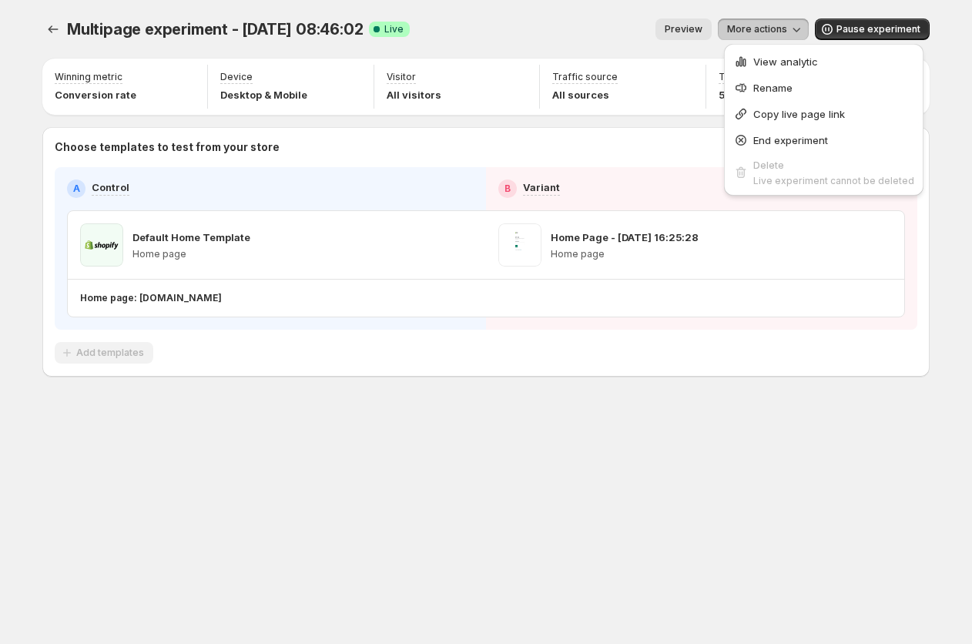
click at [320, 123] on div "Winning metric Conversion rate Device Desktop & Mobile Visitor All visitors Tra…" at bounding box center [485, 218] width 887 height 318
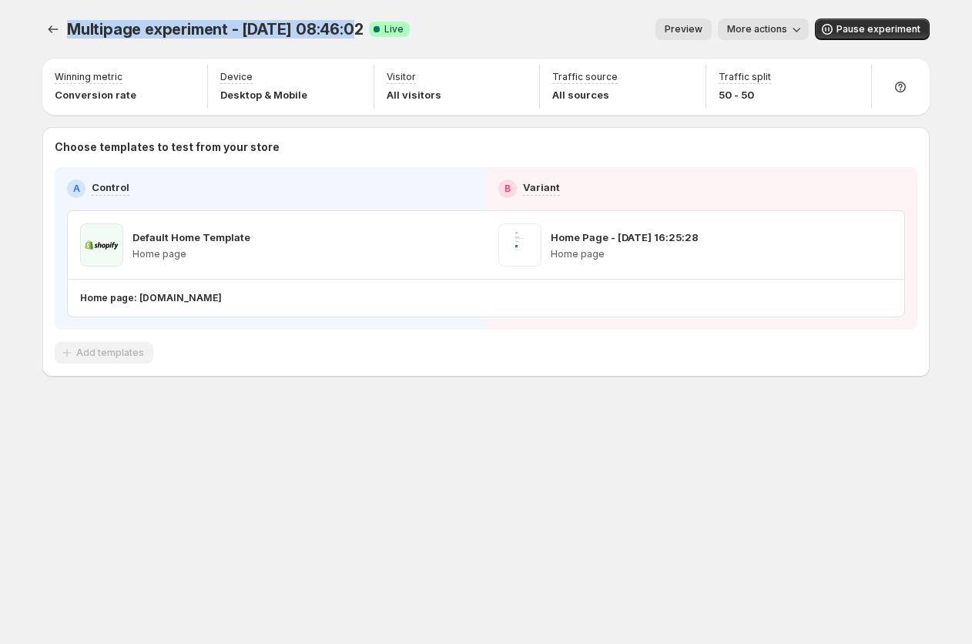
drag, startPoint x: 68, startPoint y: 30, endPoint x: 353, endPoint y: 28, distance: 284.9
click at [353, 28] on span "Multipage experiment - [DATE] 08:46:02" at bounding box center [215, 29] width 296 height 18
click at [492, 21] on div "Preview More actions" at bounding box center [615, 29] width 387 height 22
